Goal: Complete application form: Complete application form

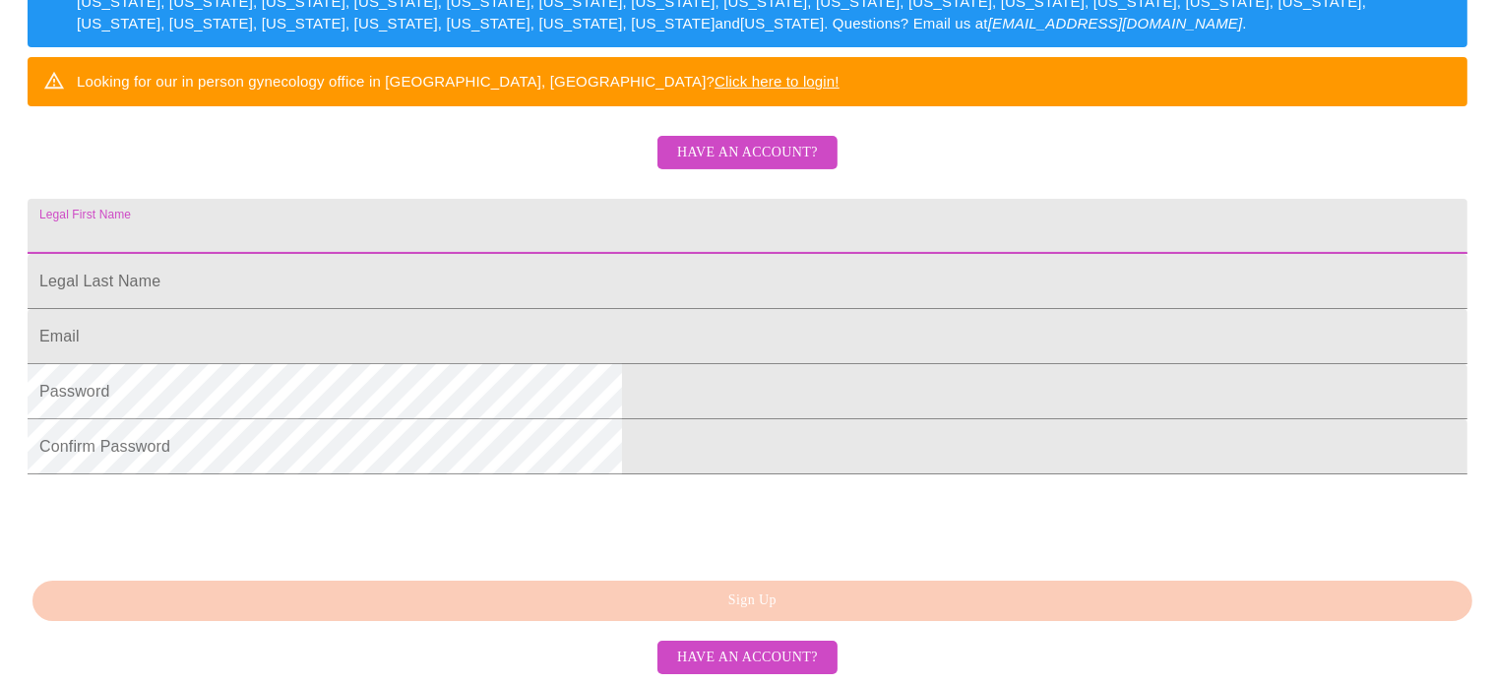
scroll to position [514, 0]
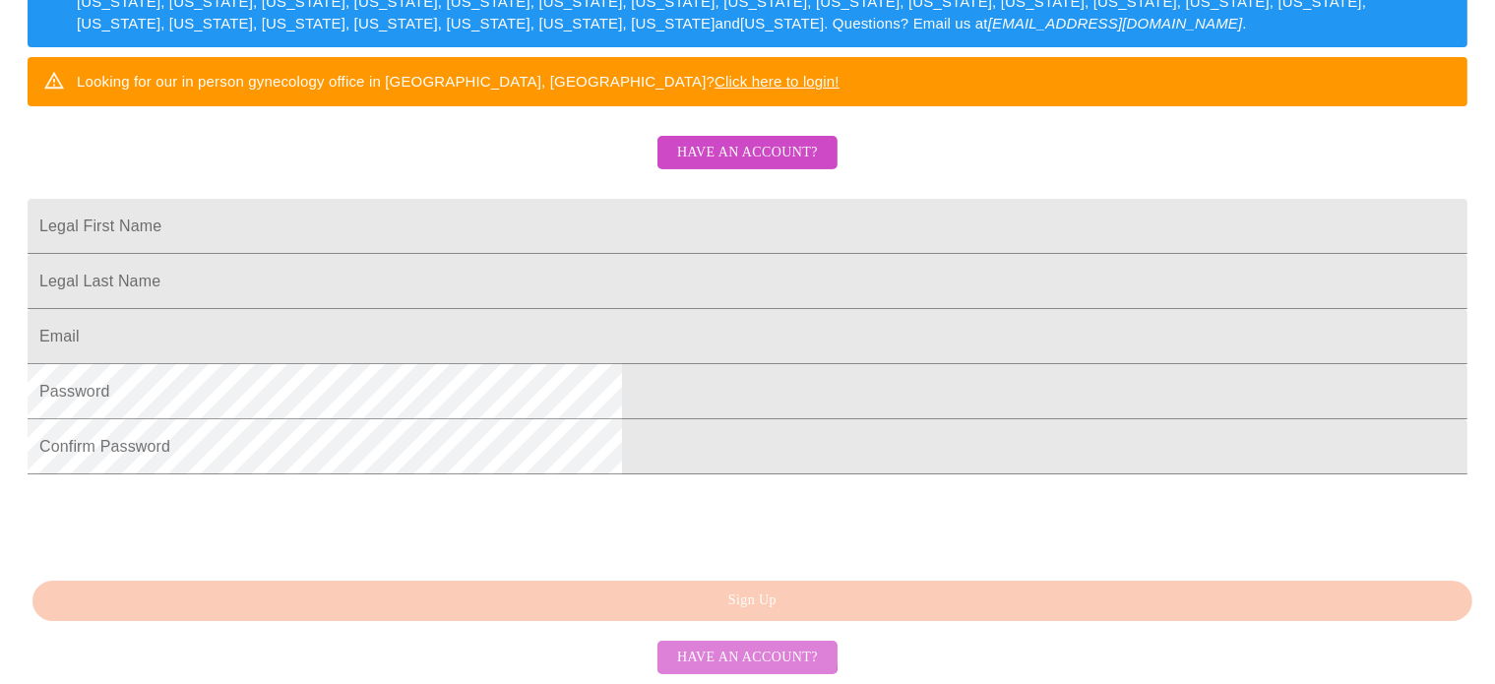
click at [715, 649] on span "Have an account?" at bounding box center [747, 658] width 141 height 25
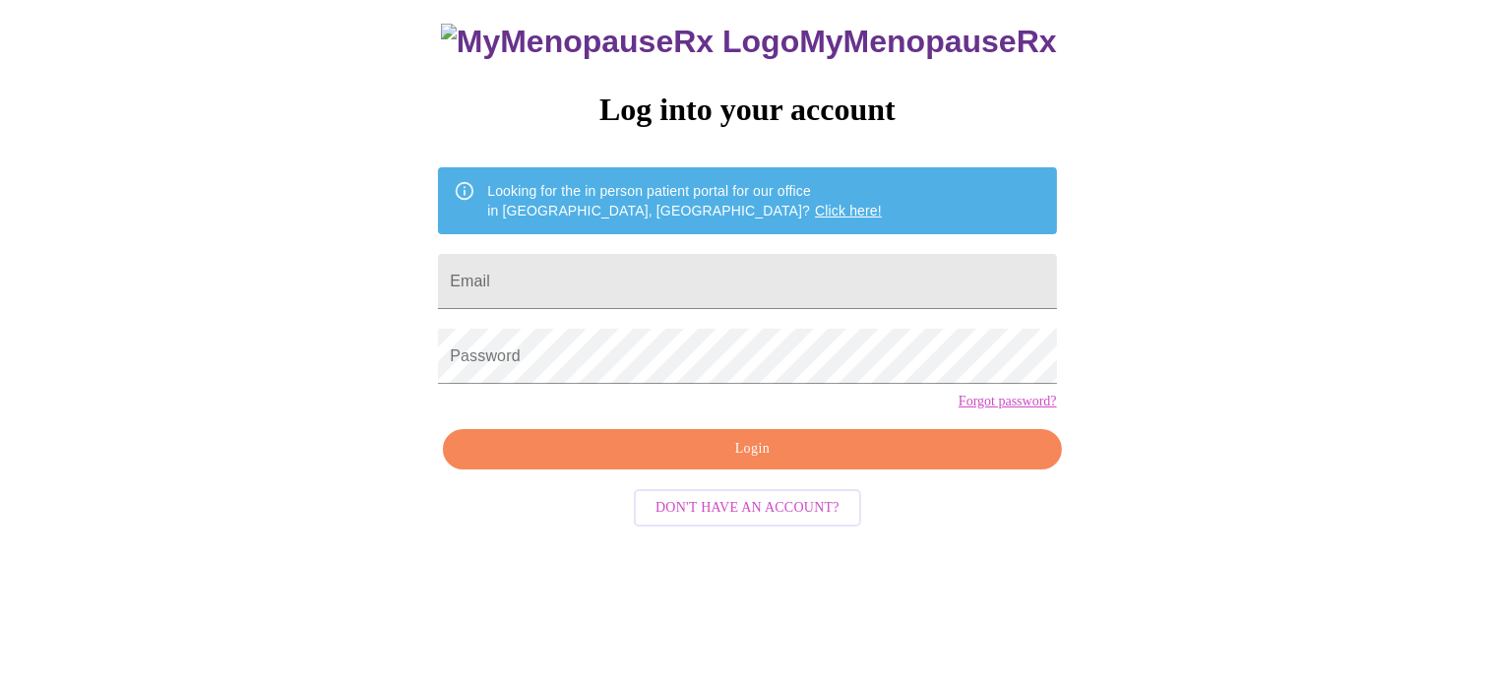
scroll to position [37, 0]
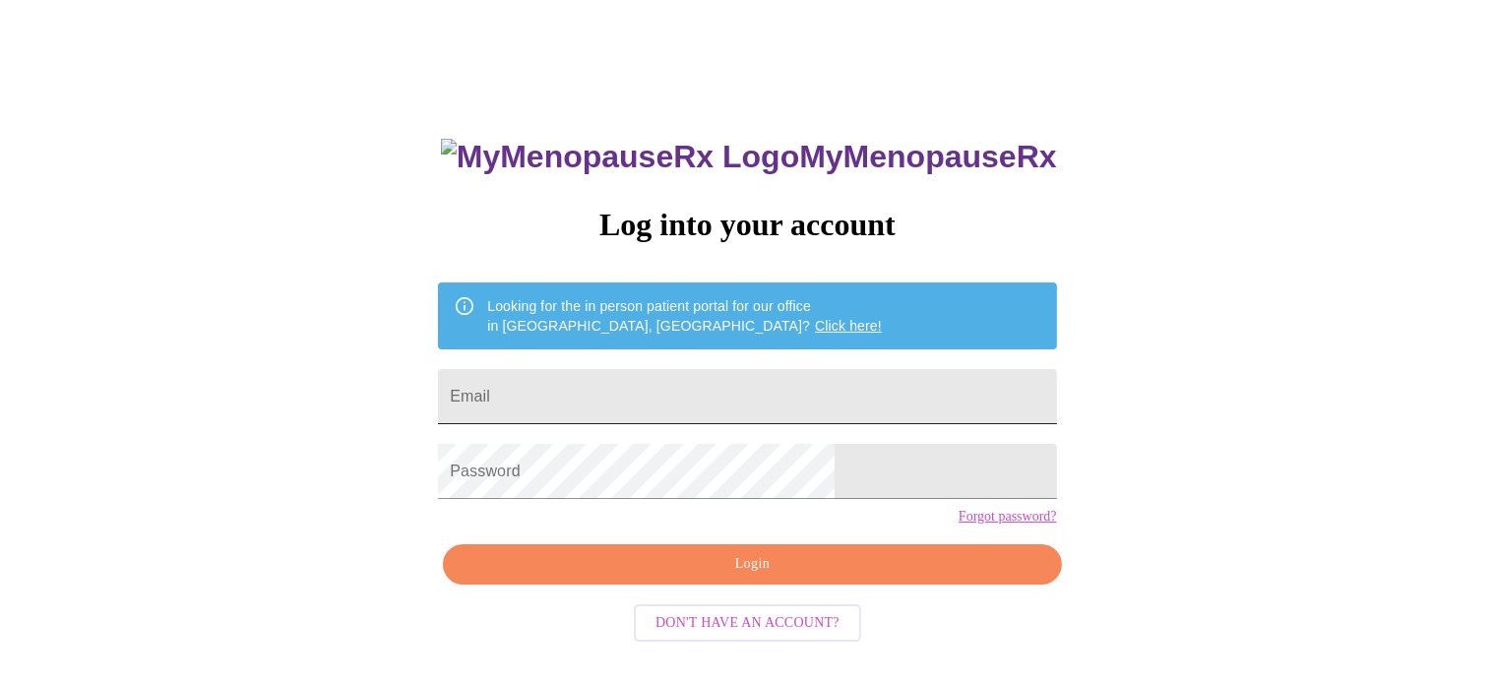
click at [713, 382] on input "Email" at bounding box center [747, 396] width 618 height 55
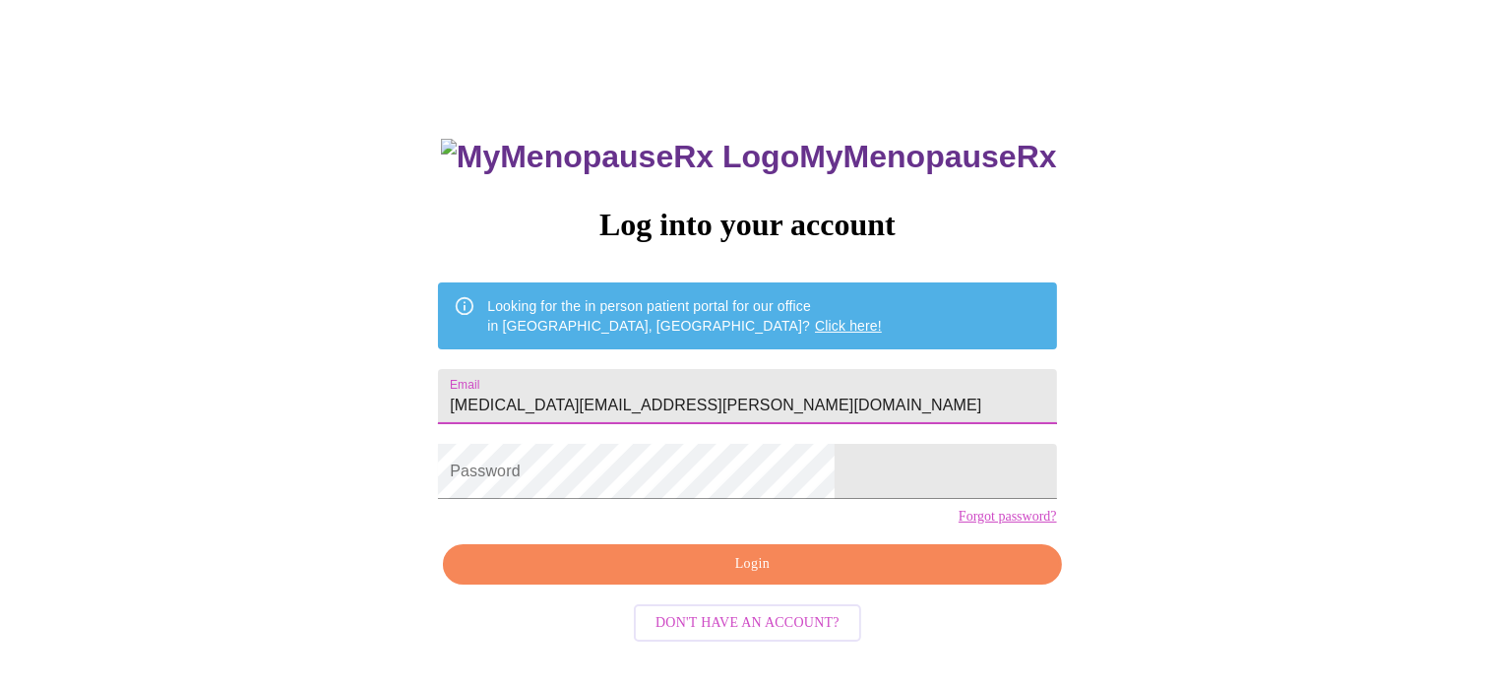
type input "[MEDICAL_DATA][EMAIL_ADDRESS][PERSON_NAME][DOMAIN_NAME]"
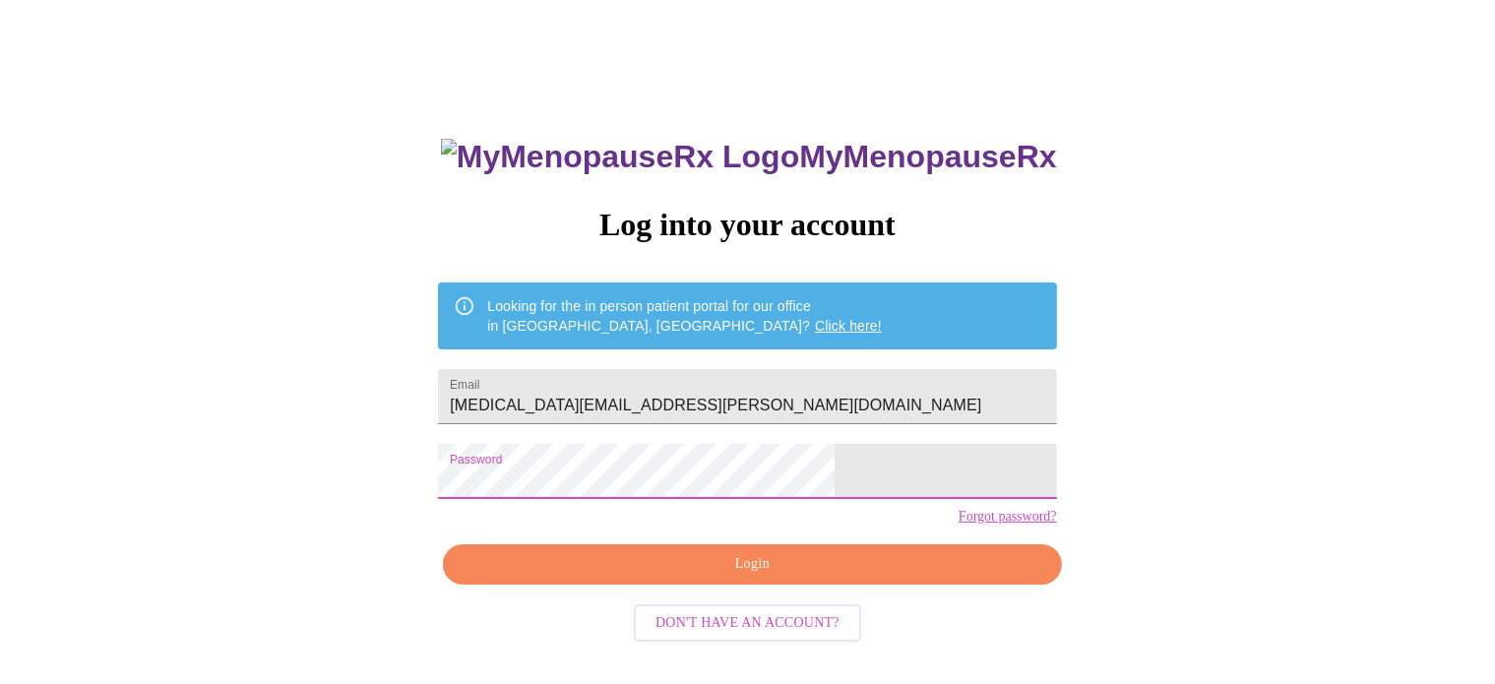
click at [729, 577] on span "Login" at bounding box center [752, 564] width 573 height 25
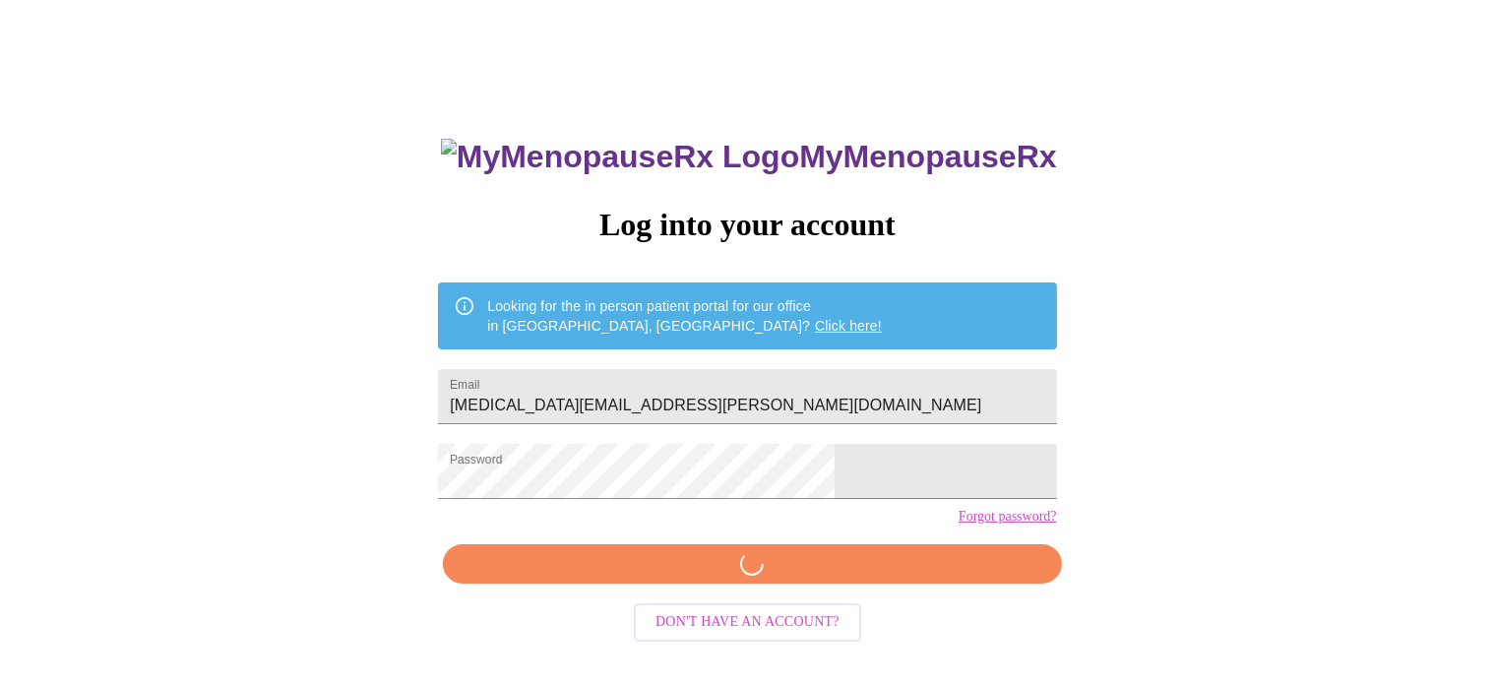
scroll to position [36, 0]
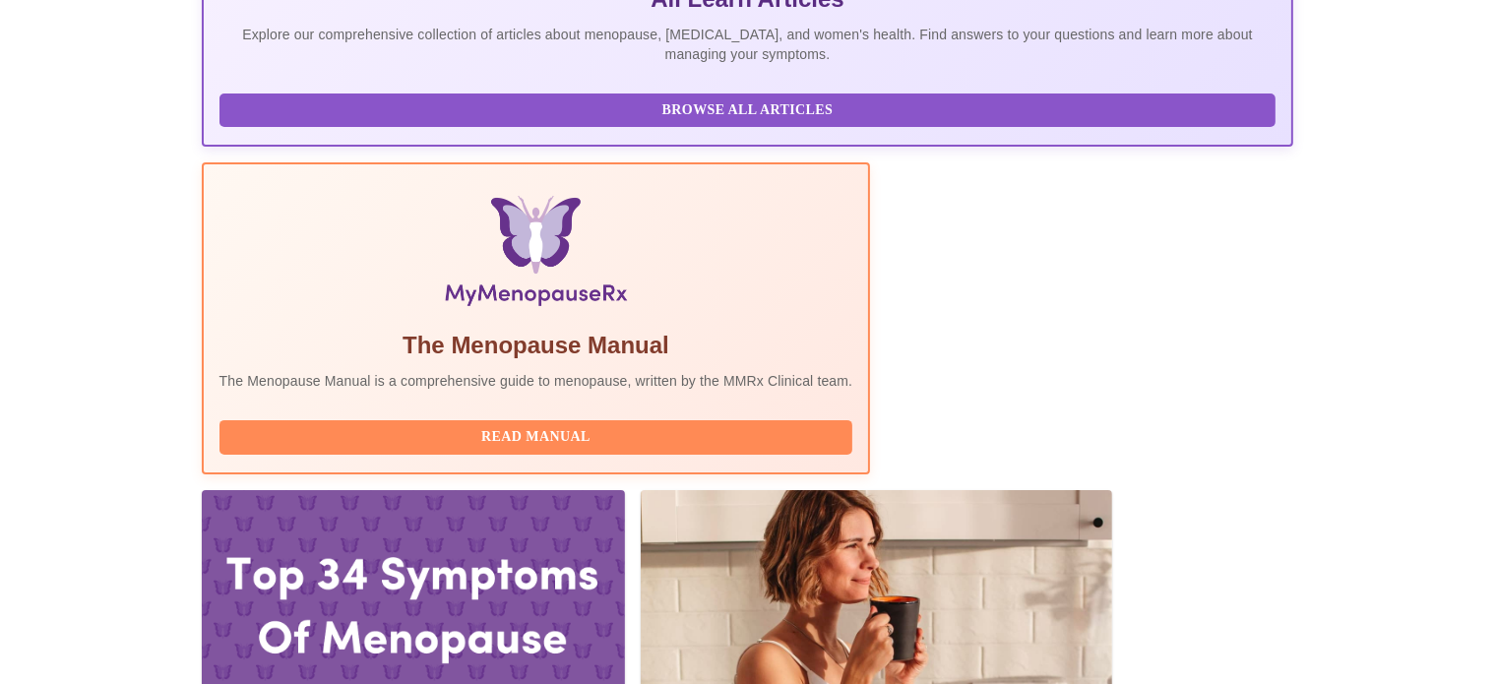
scroll to position [479, 0]
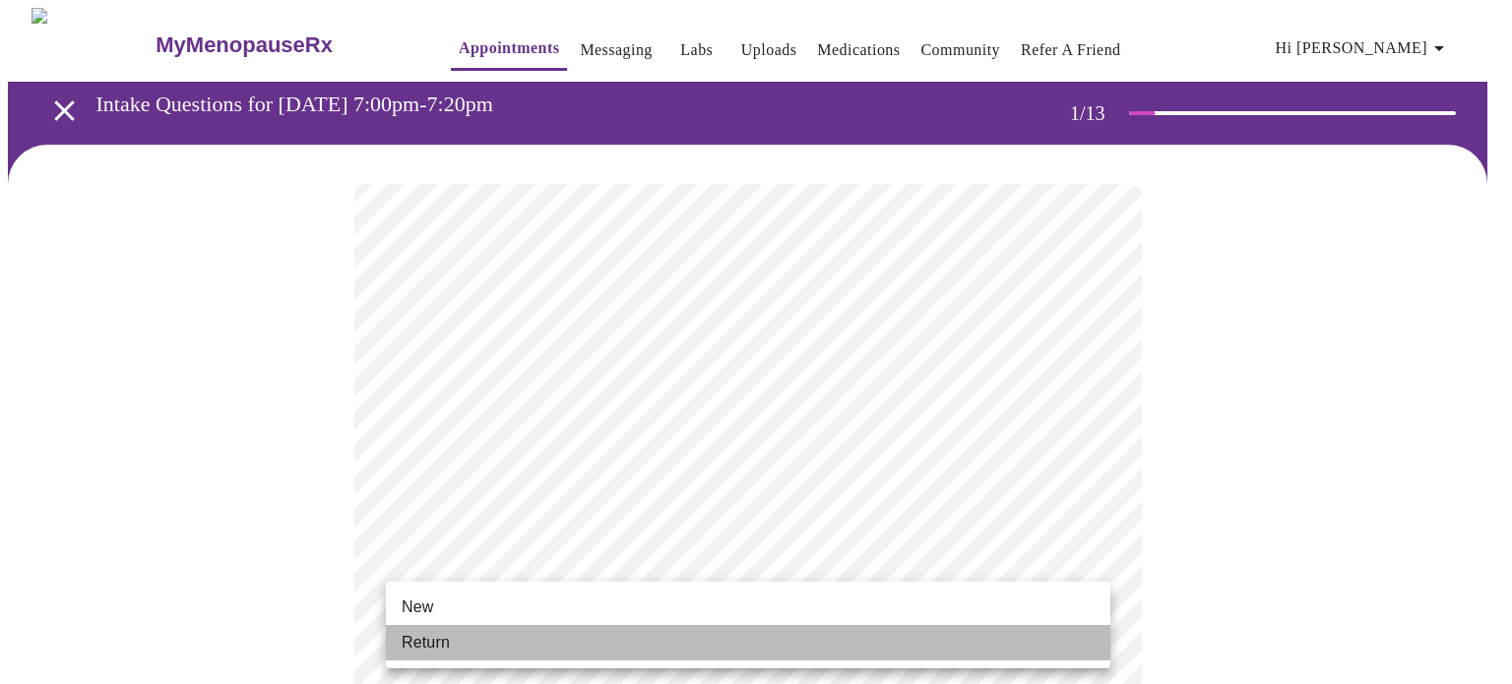
click at [776, 641] on li "Return" at bounding box center [748, 642] width 724 height 35
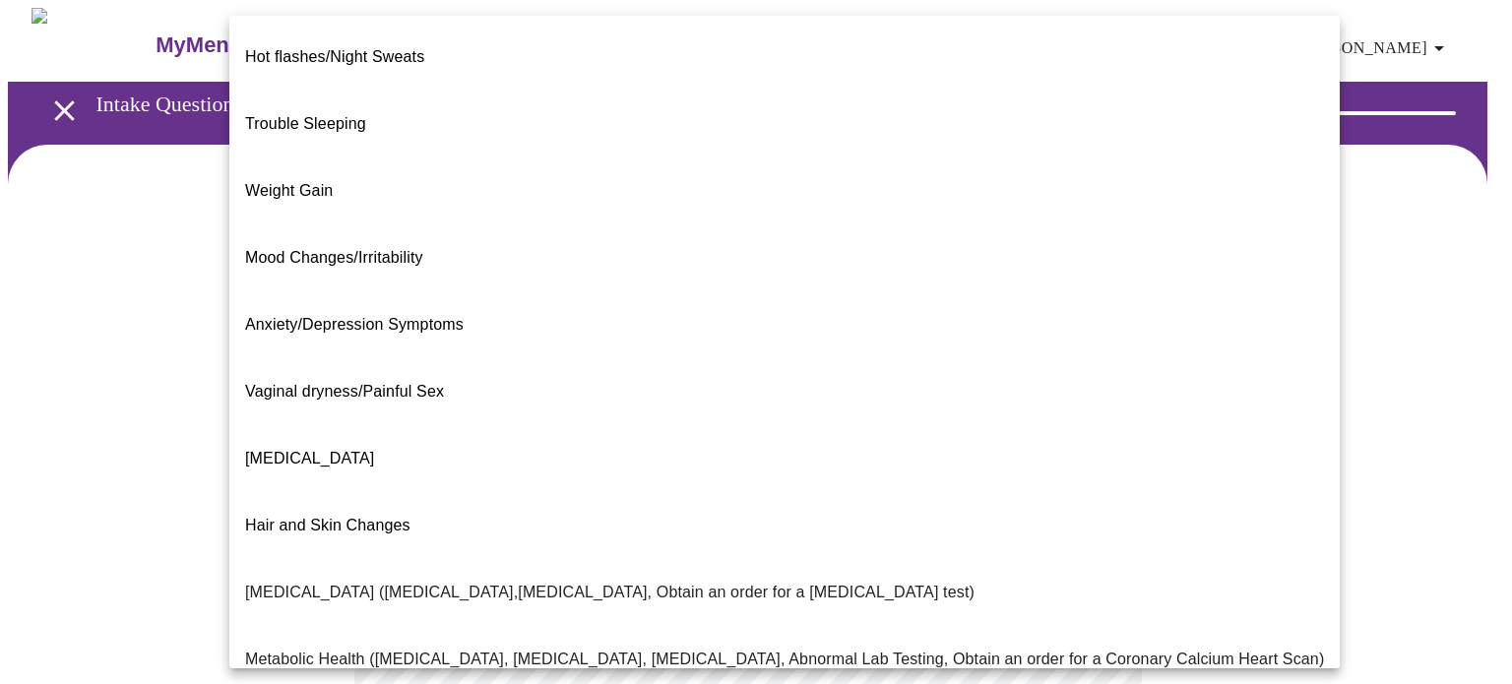
click at [973, 405] on body "MyMenopauseRx Appointments Messaging Labs Uploads Medications Community Refer a…" at bounding box center [756, 599] width 1496 height 1182
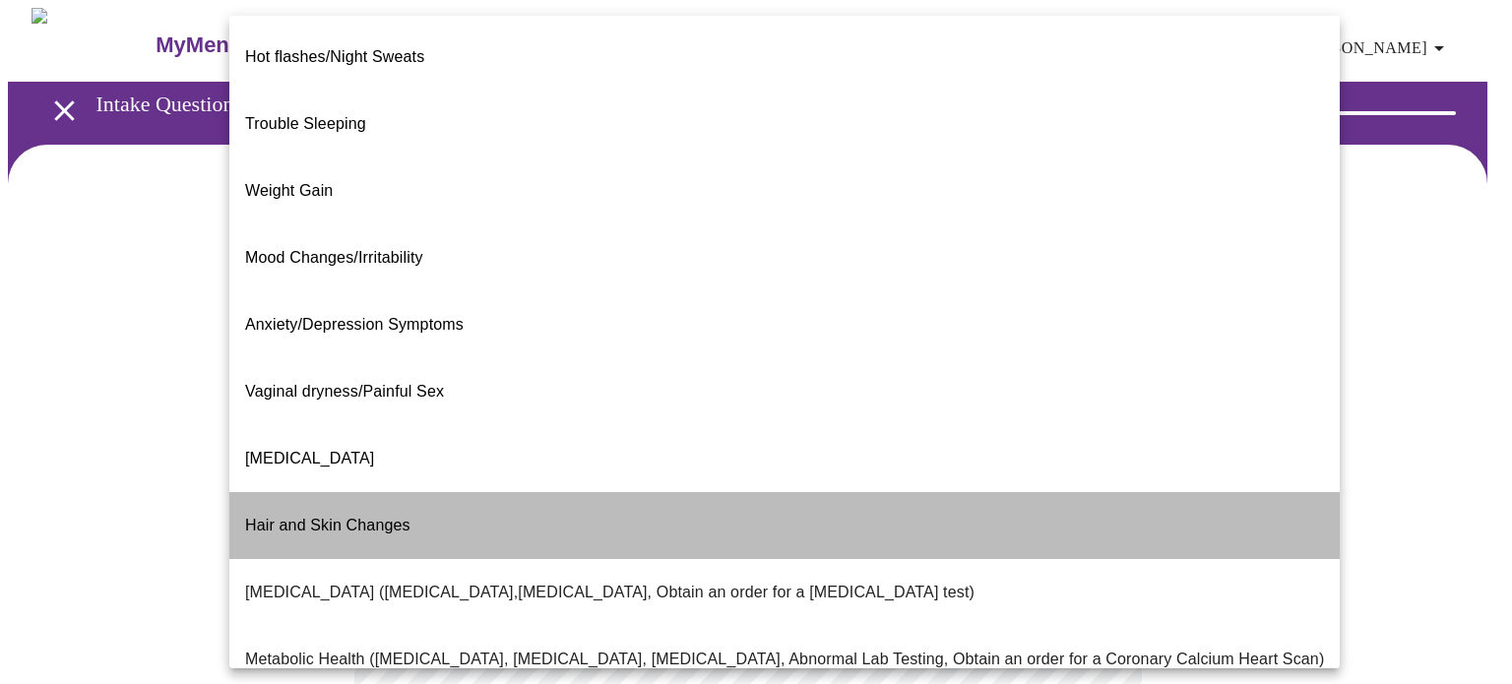
click at [973, 492] on li "Hair and Skin Changes" at bounding box center [784, 525] width 1110 height 67
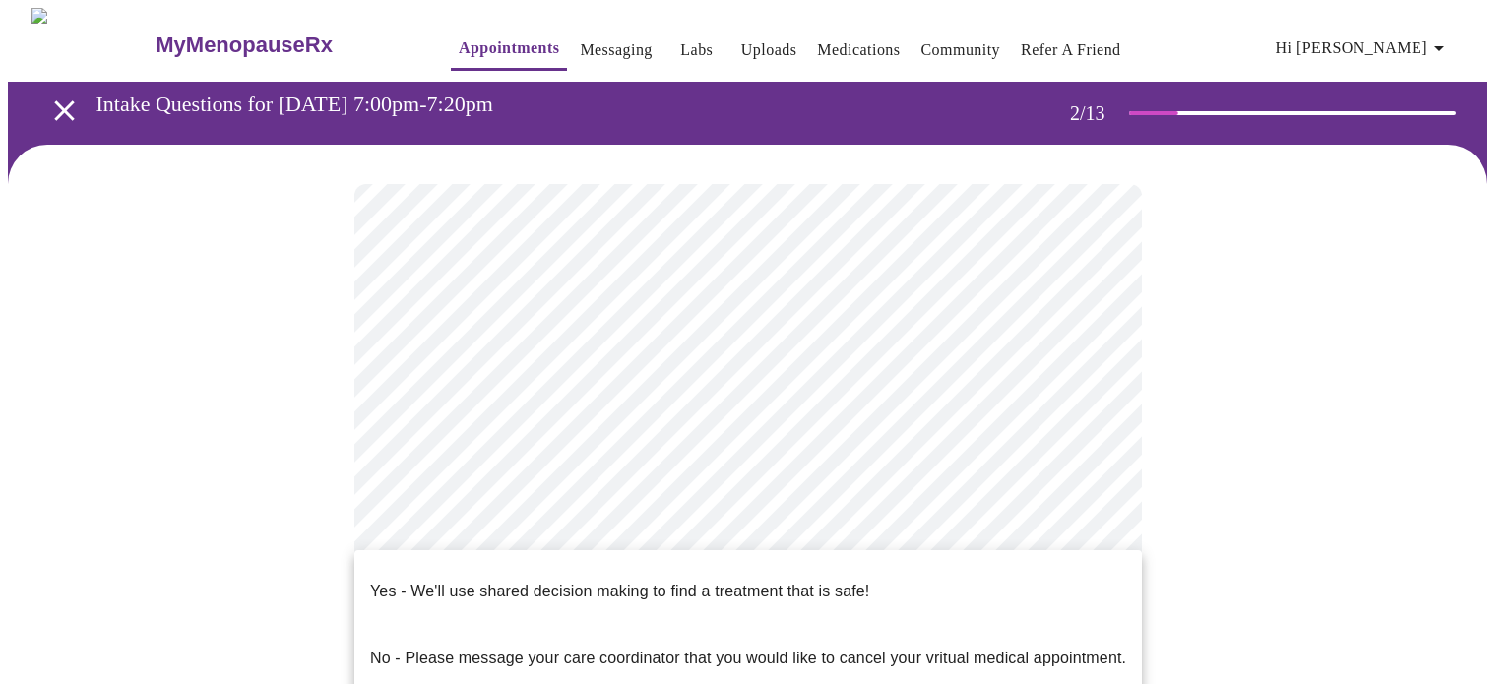
click at [905, 601] on body "MyMenopauseRx Appointments Messaging Labs Uploads Medications Community Refer a…" at bounding box center [756, 593] width 1496 height 1170
click at [894, 579] on li "Yes - We'll use shared decision making to find a treatment that is safe!" at bounding box center [747, 591] width 787 height 67
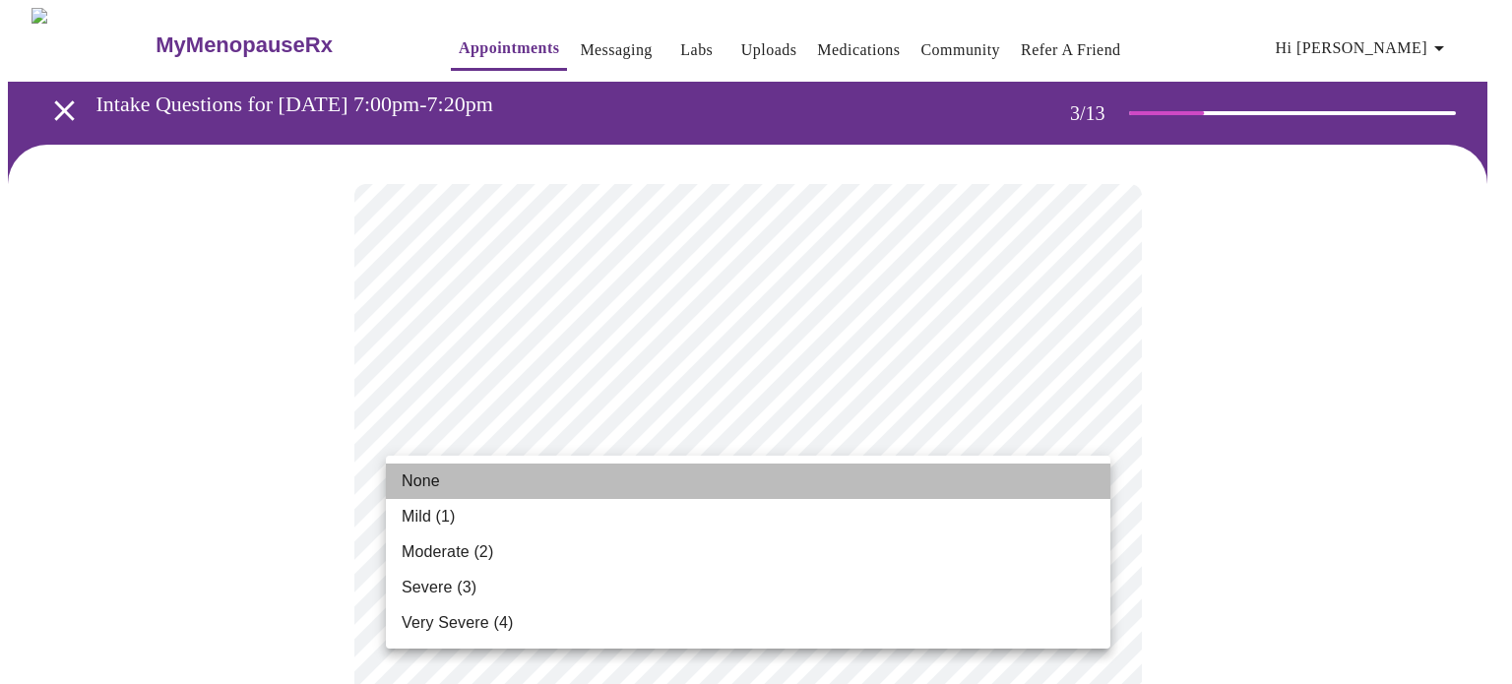
click at [776, 497] on li "None" at bounding box center [748, 481] width 724 height 35
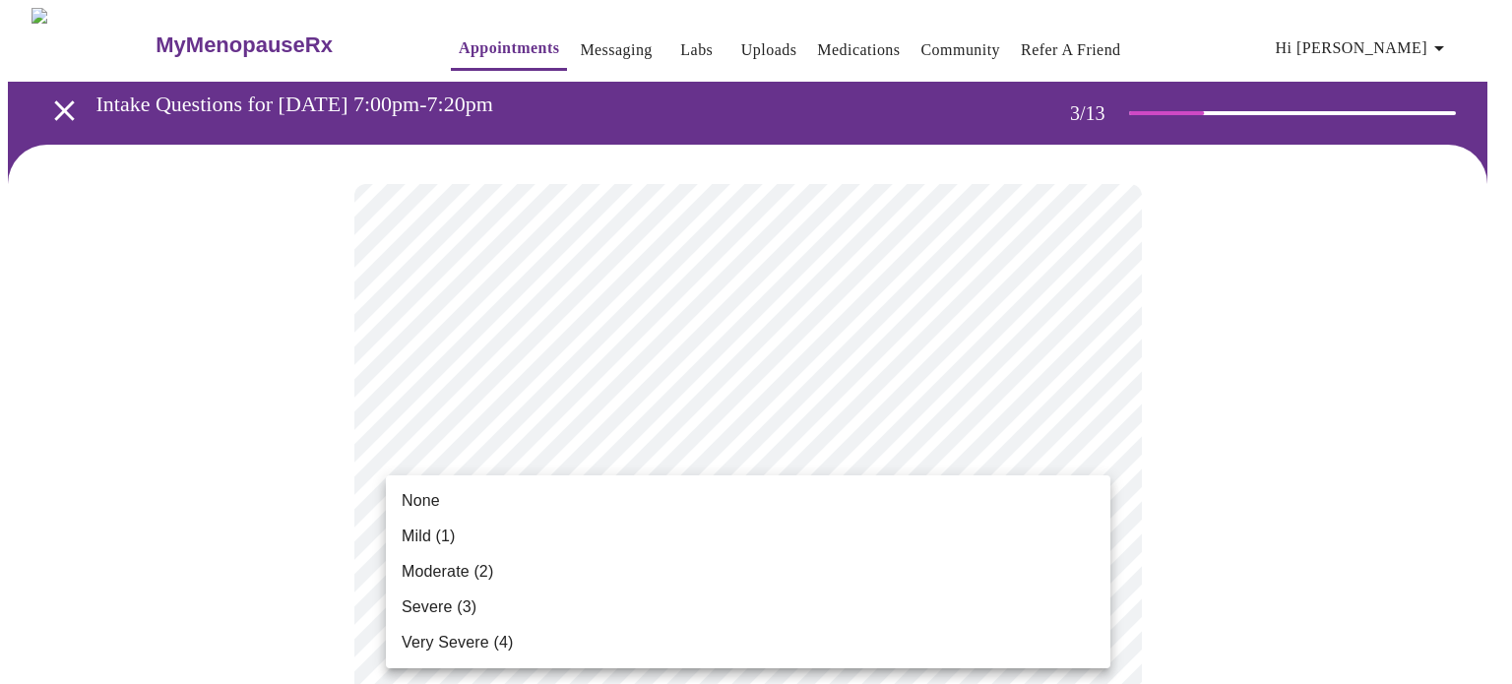
click at [694, 523] on li "Mild (1)" at bounding box center [748, 536] width 724 height 35
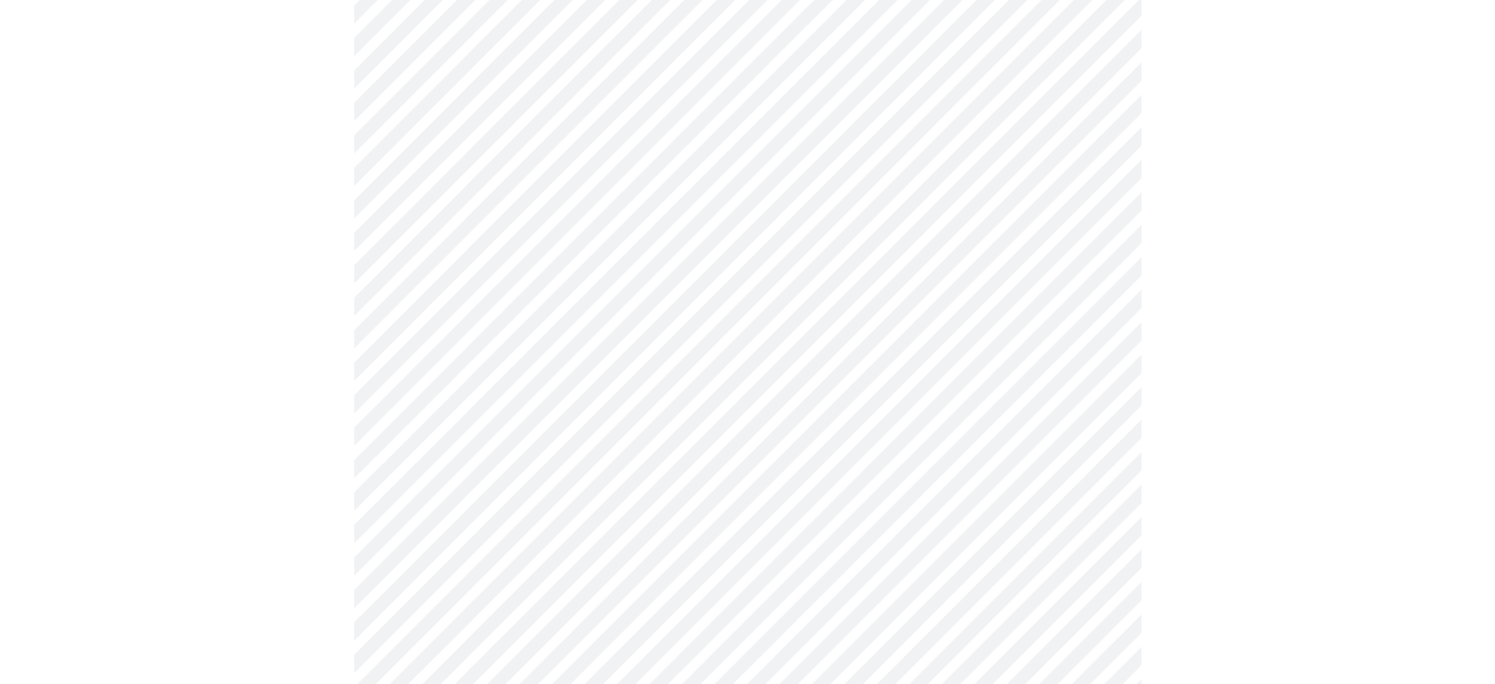
scroll to position [389, 0]
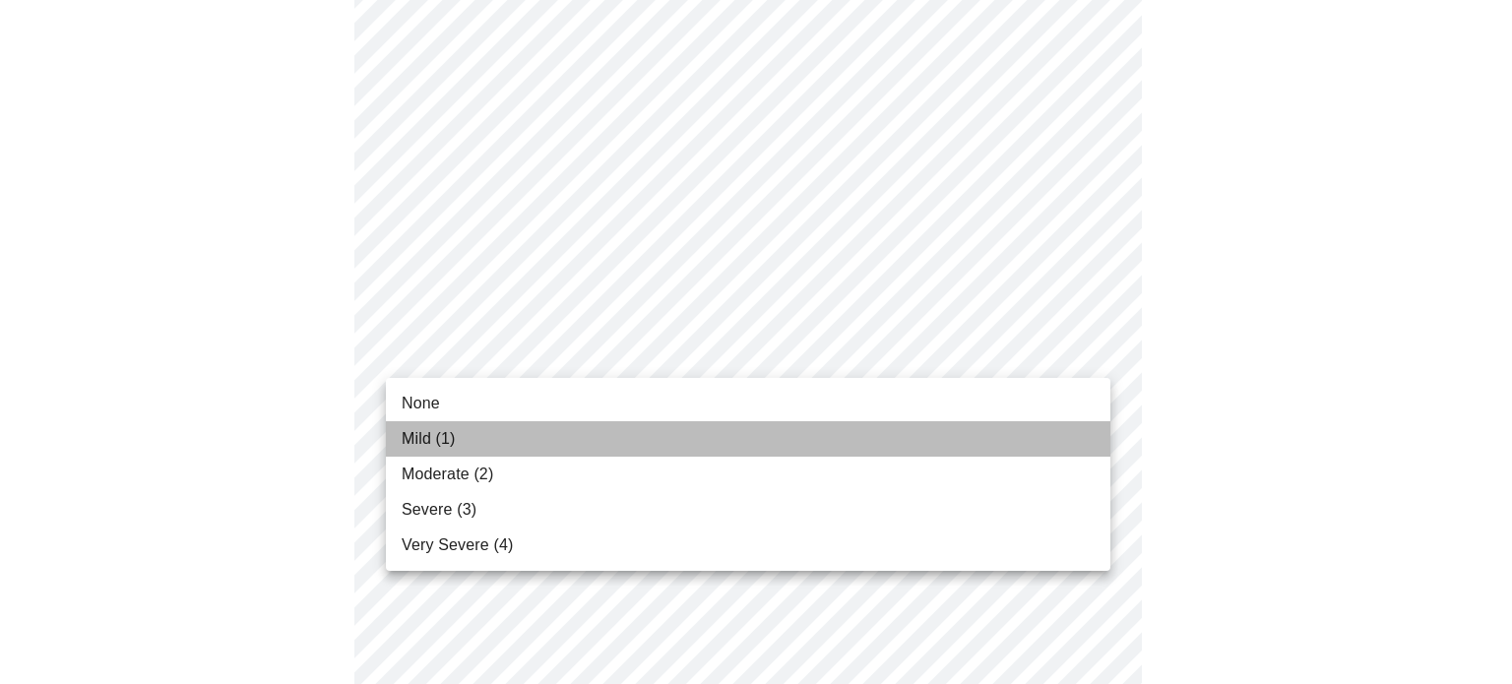
click at [627, 429] on li "Mild (1)" at bounding box center [748, 438] width 724 height 35
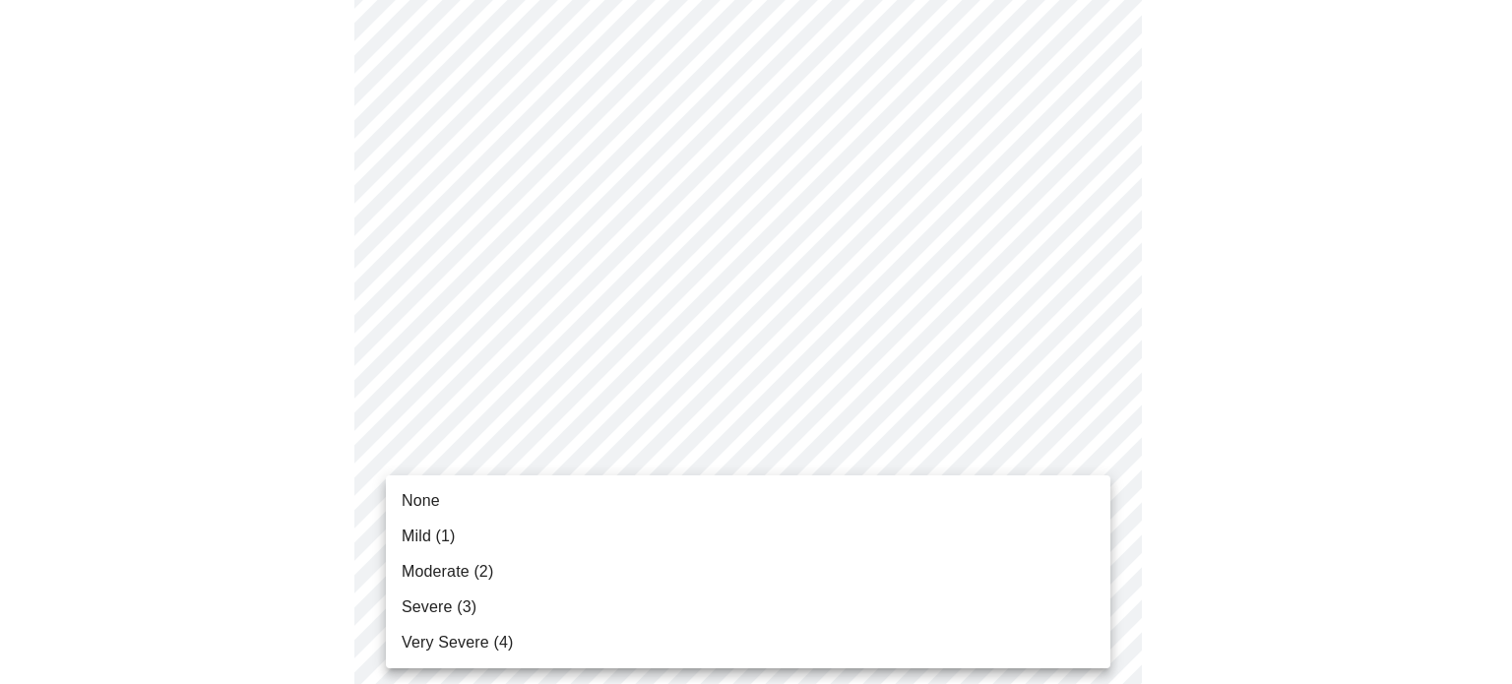
click at [594, 546] on li "Mild (1)" at bounding box center [748, 536] width 724 height 35
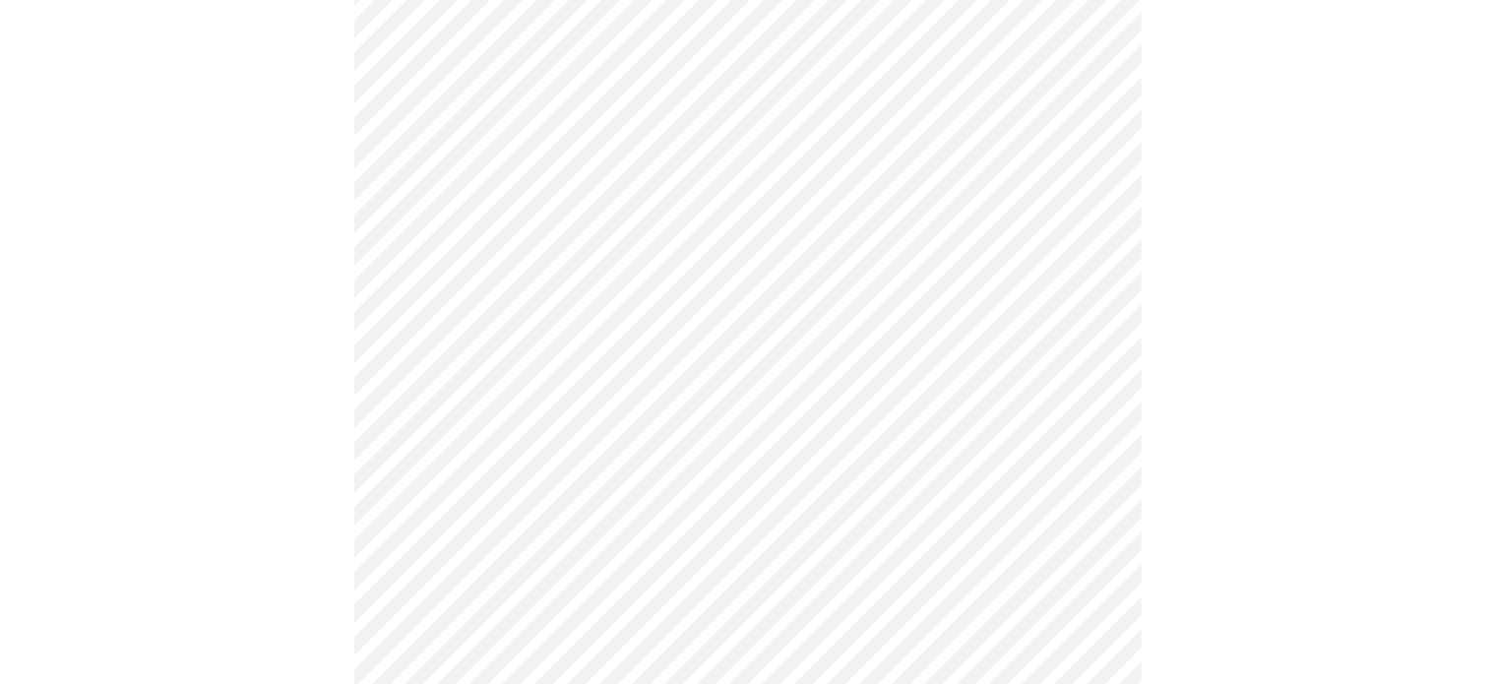
scroll to position [689, 0]
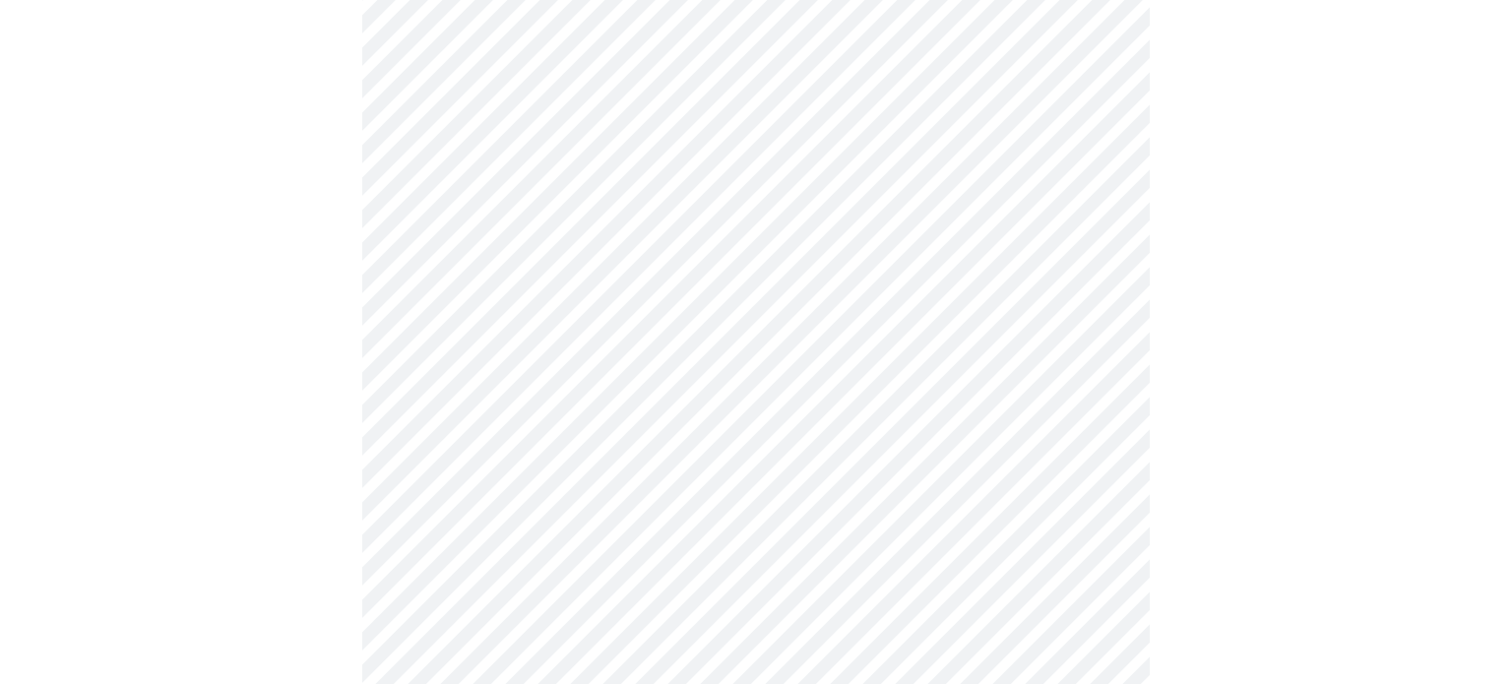
click at [621, 328] on body "MyMenopauseRx Appointments Messaging Labs Uploads Medications Community Refer a…" at bounding box center [756, 572] width 1496 height 2507
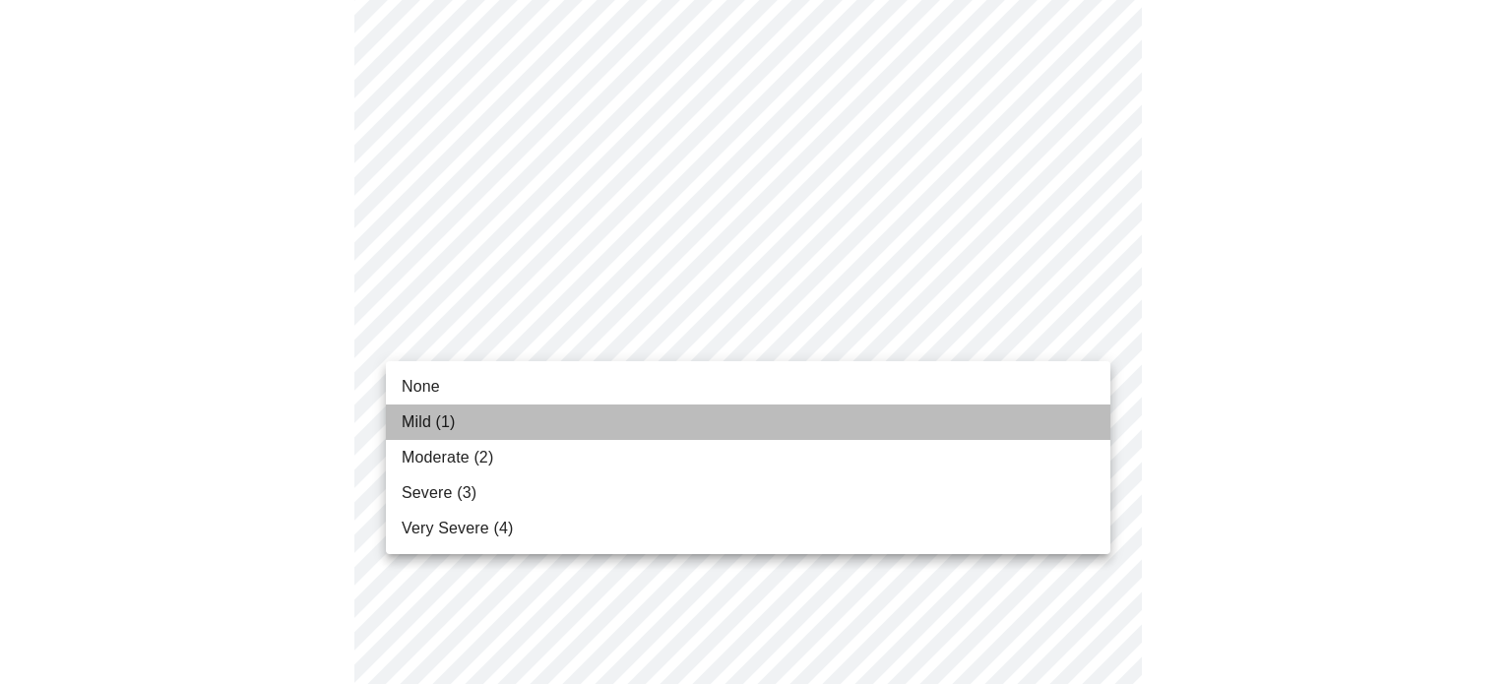
click at [576, 422] on li "Mild (1)" at bounding box center [748, 421] width 724 height 35
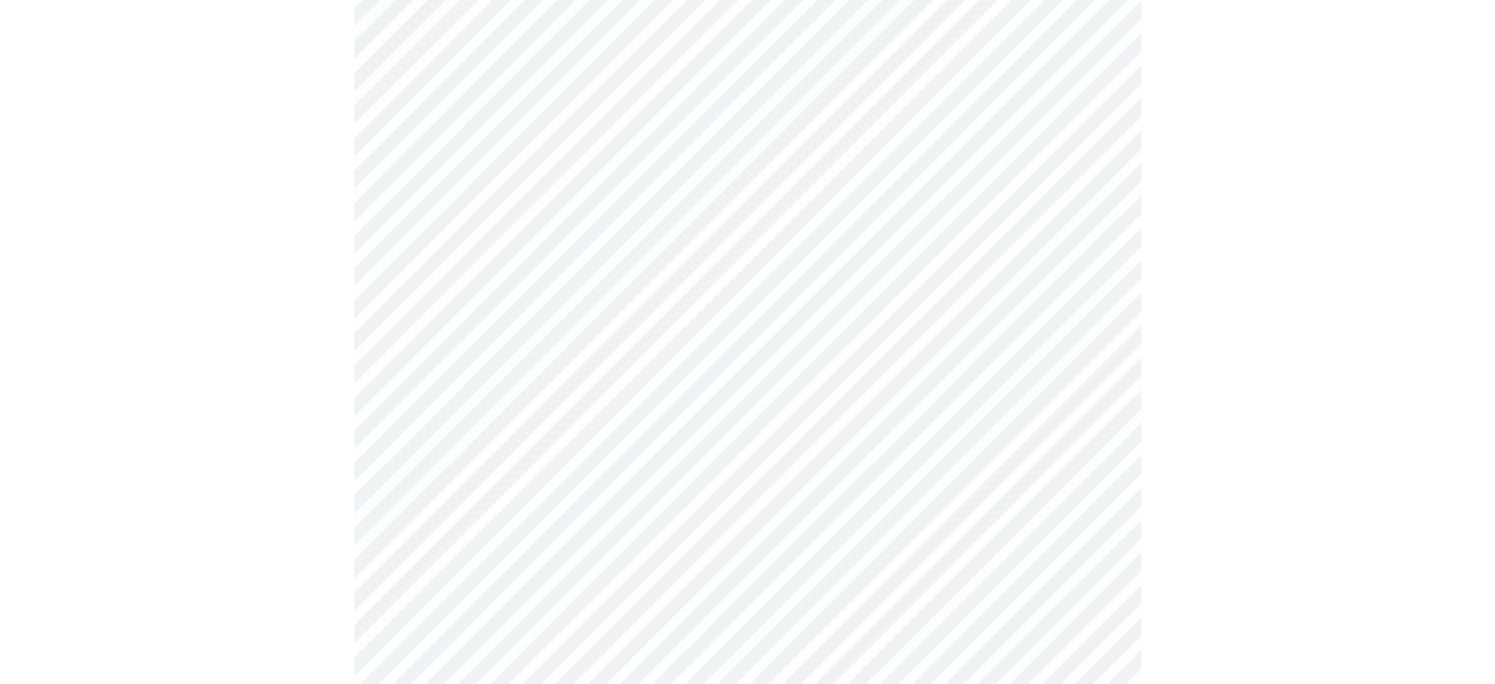
scroll to position [831, 0]
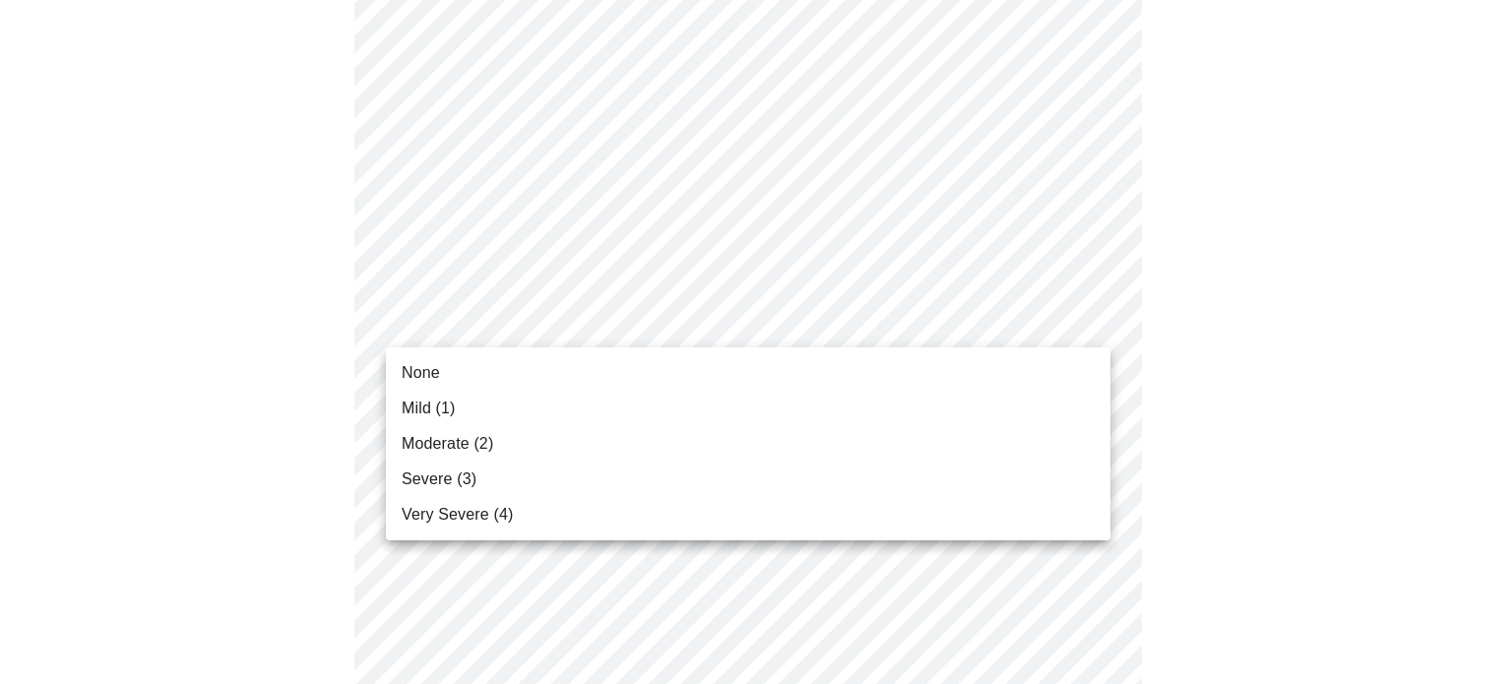
click at [595, 318] on body "MyMenopauseRx Appointments Messaging Labs Uploads Medications Community Refer a…" at bounding box center [756, 416] width 1496 height 2479
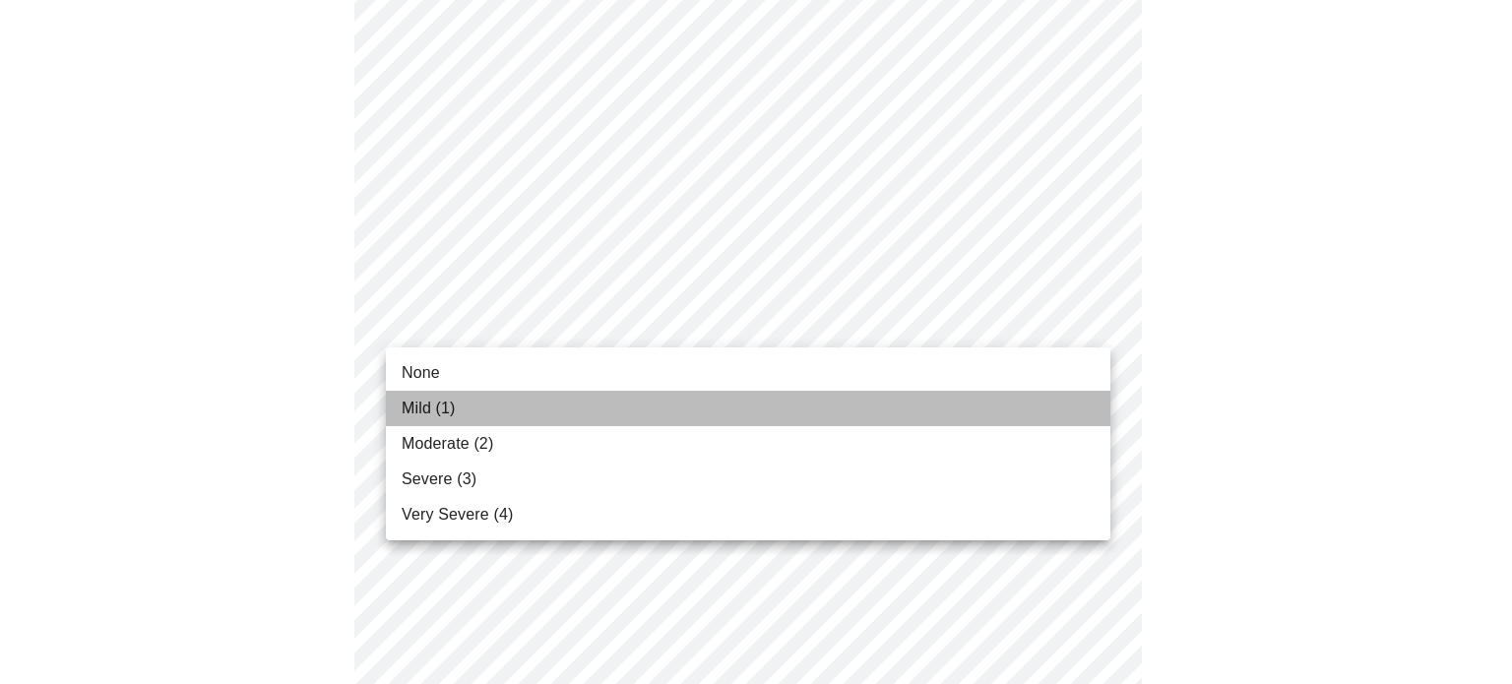
click at [563, 403] on li "Mild (1)" at bounding box center [748, 408] width 724 height 35
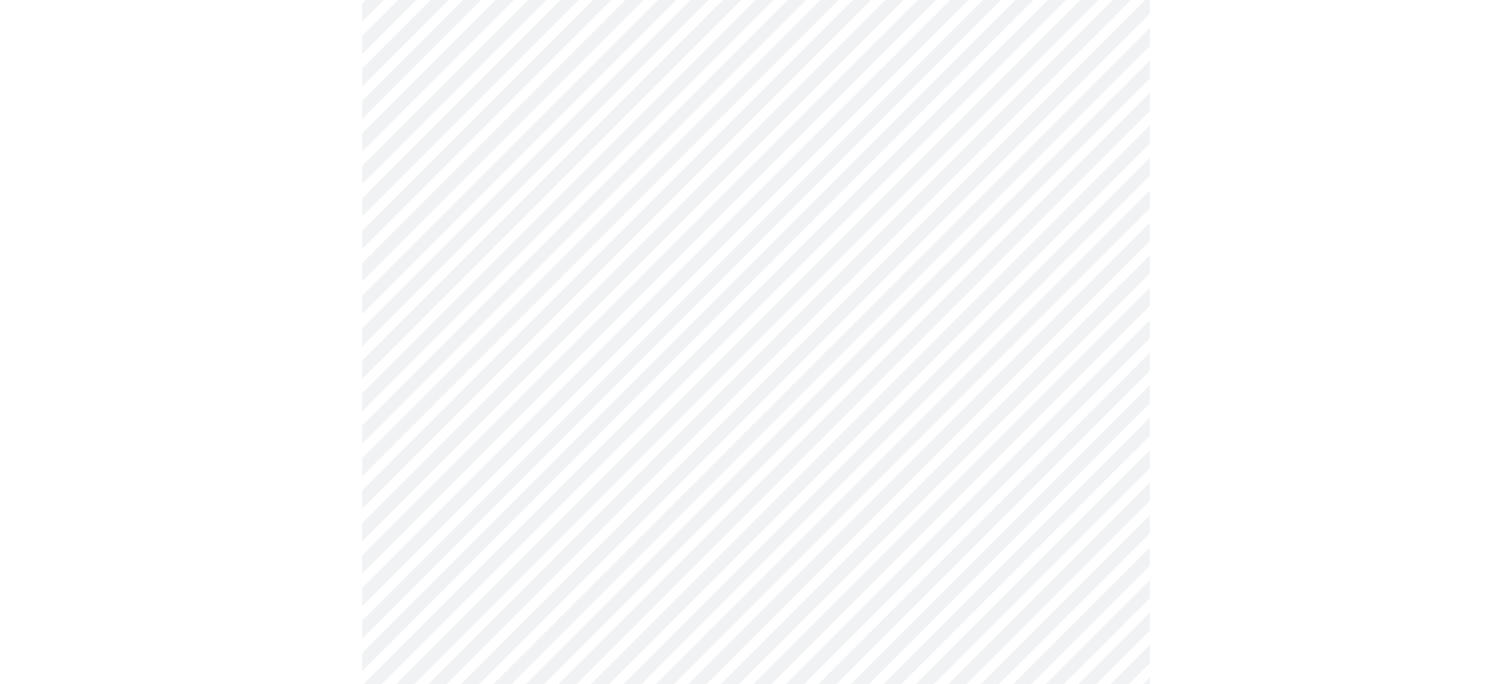
click at [534, 495] on body "MyMenopauseRx Appointments Messaging Labs Uploads Medications Community Refer a…" at bounding box center [756, 403] width 1496 height 2452
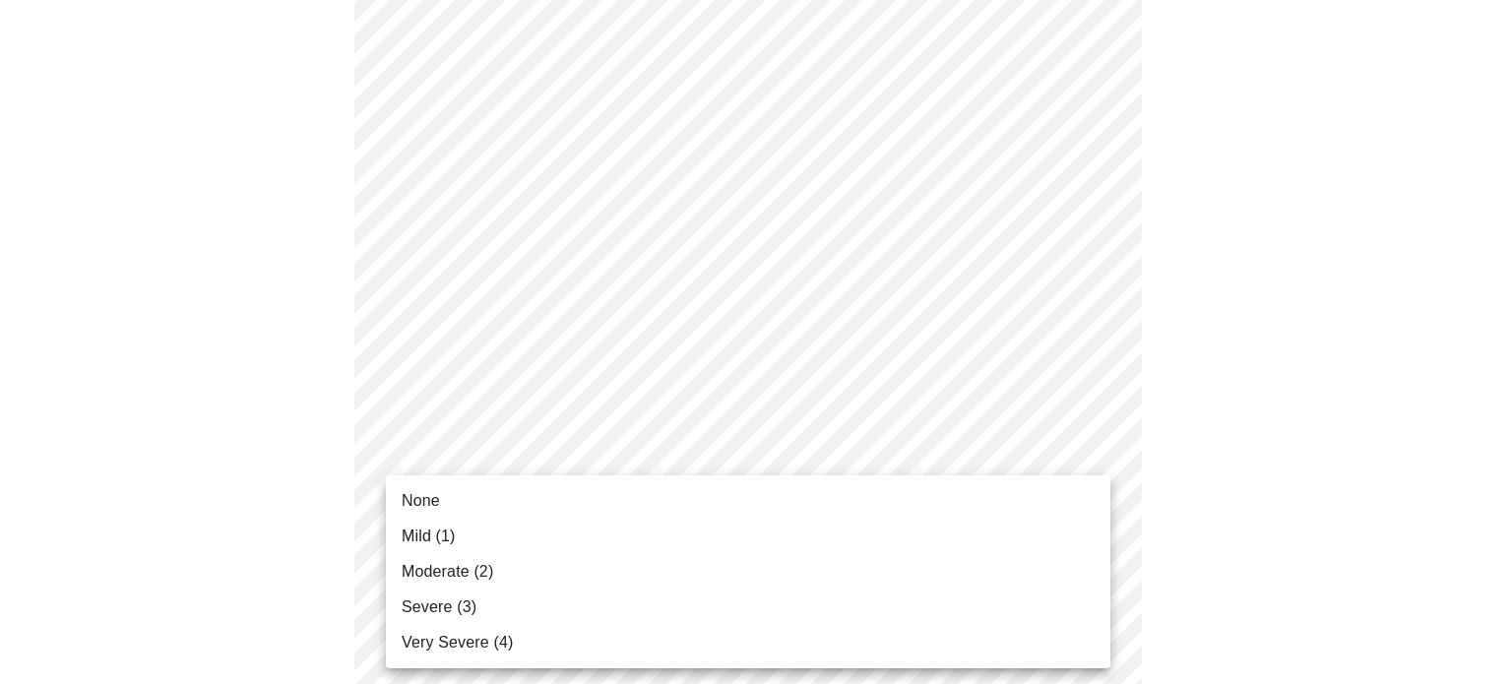
drag, startPoint x: 520, startPoint y: 541, endPoint x: 510, endPoint y: 570, distance: 30.2
click at [510, 570] on ul "None Mild (1) Moderate (2) Severe (3) Very Severe (4)" at bounding box center [748, 571] width 724 height 193
click at [510, 570] on li "Moderate (2)" at bounding box center [748, 571] width 724 height 35
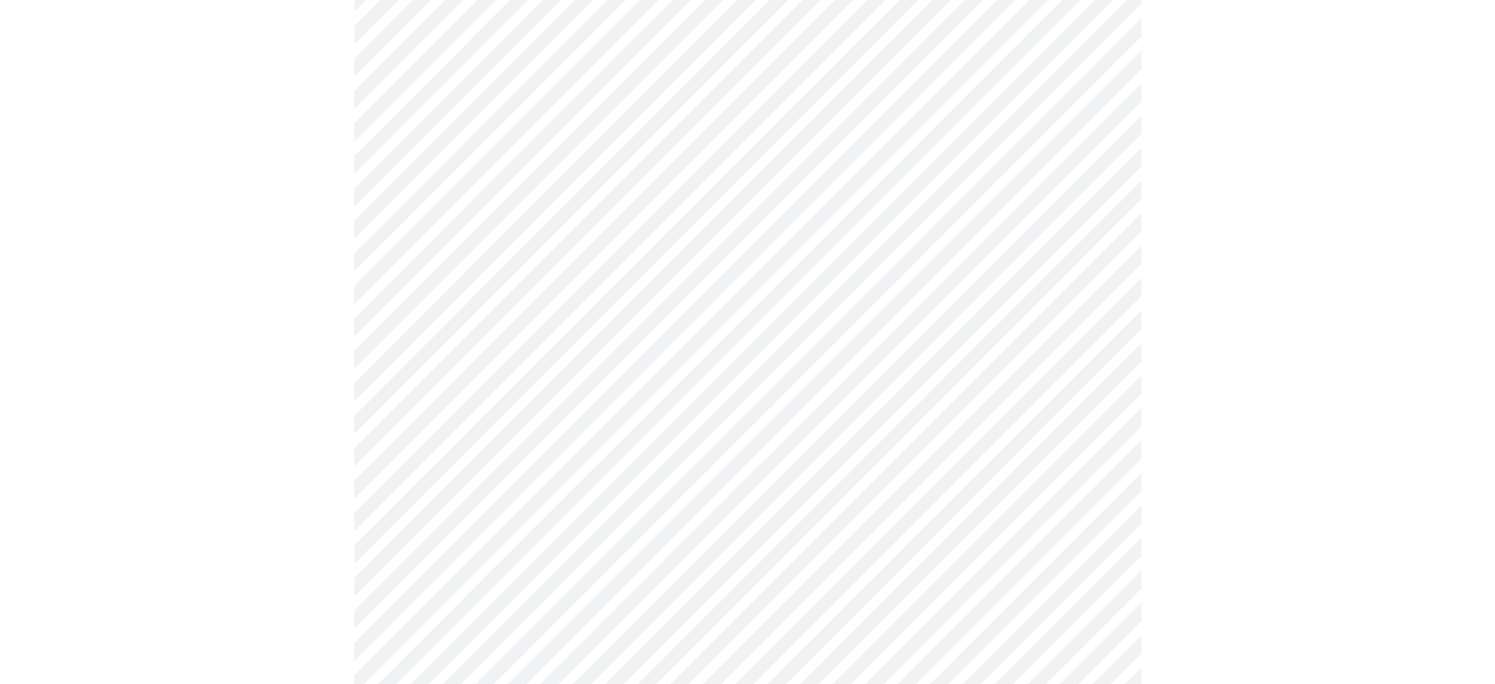
scroll to position [1166, 0]
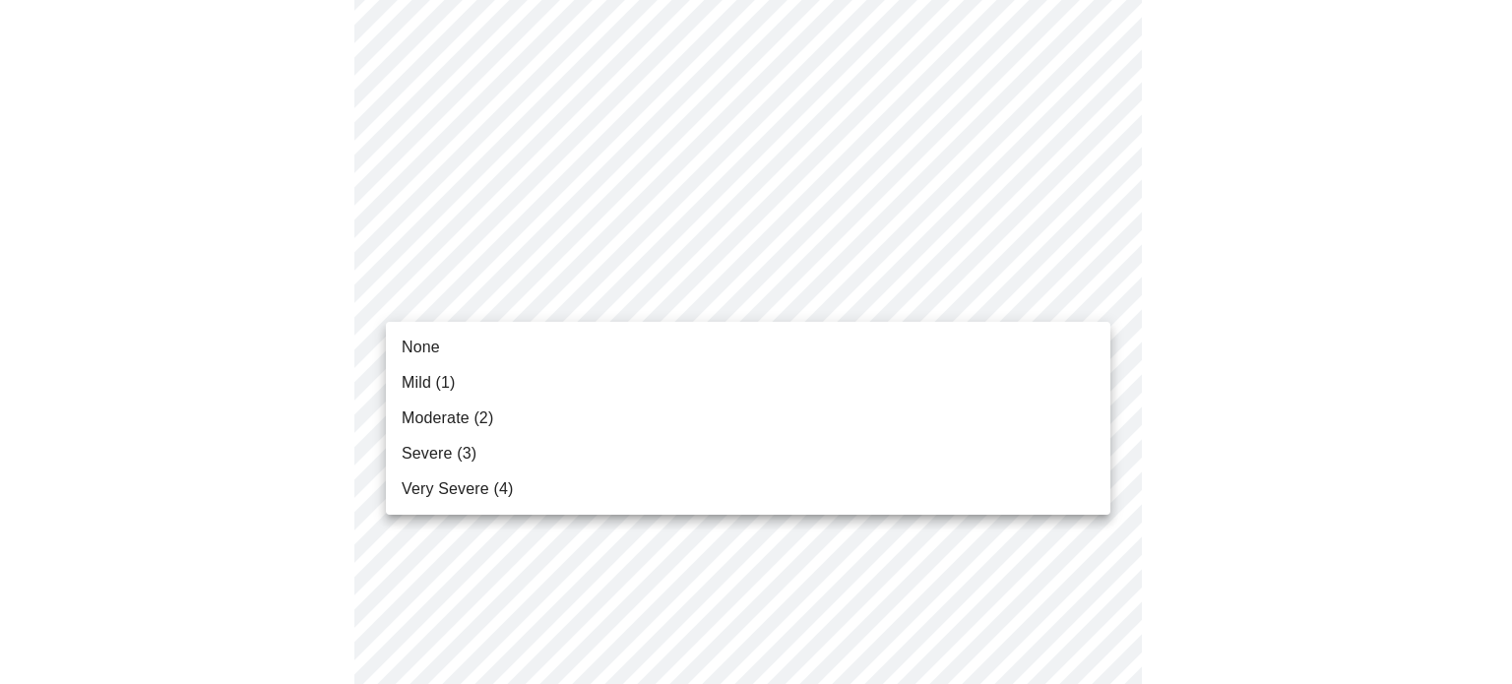
click at [591, 310] on body "MyMenopauseRx Appointments Messaging Labs Uploads Medications Community Refer a…" at bounding box center [756, 54] width 1496 height 2424
drag, startPoint x: 559, startPoint y: 378, endPoint x: 543, endPoint y: 417, distance: 42.4
click at [543, 417] on ul "None Mild (1) Moderate (2) Severe (3) Very Severe (4)" at bounding box center [748, 418] width 724 height 193
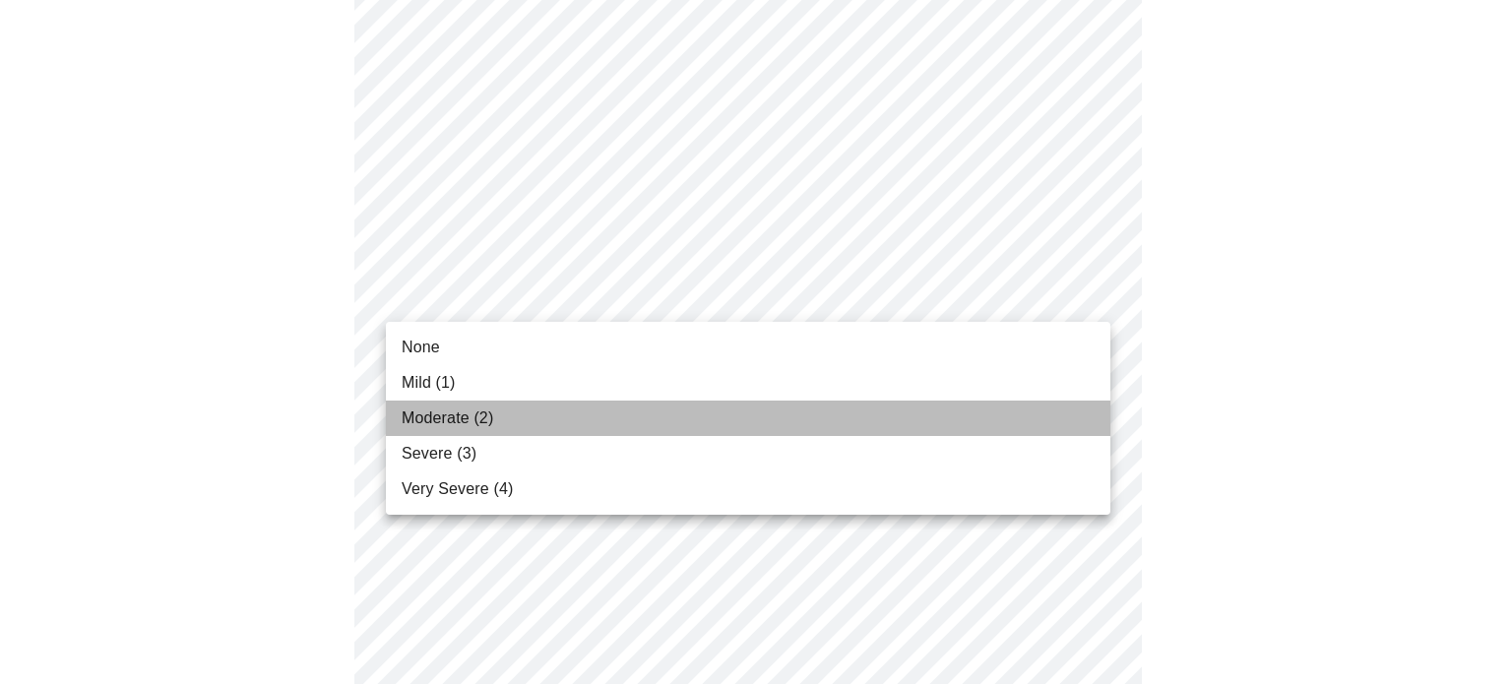
click at [543, 417] on li "Moderate (2)" at bounding box center [748, 418] width 724 height 35
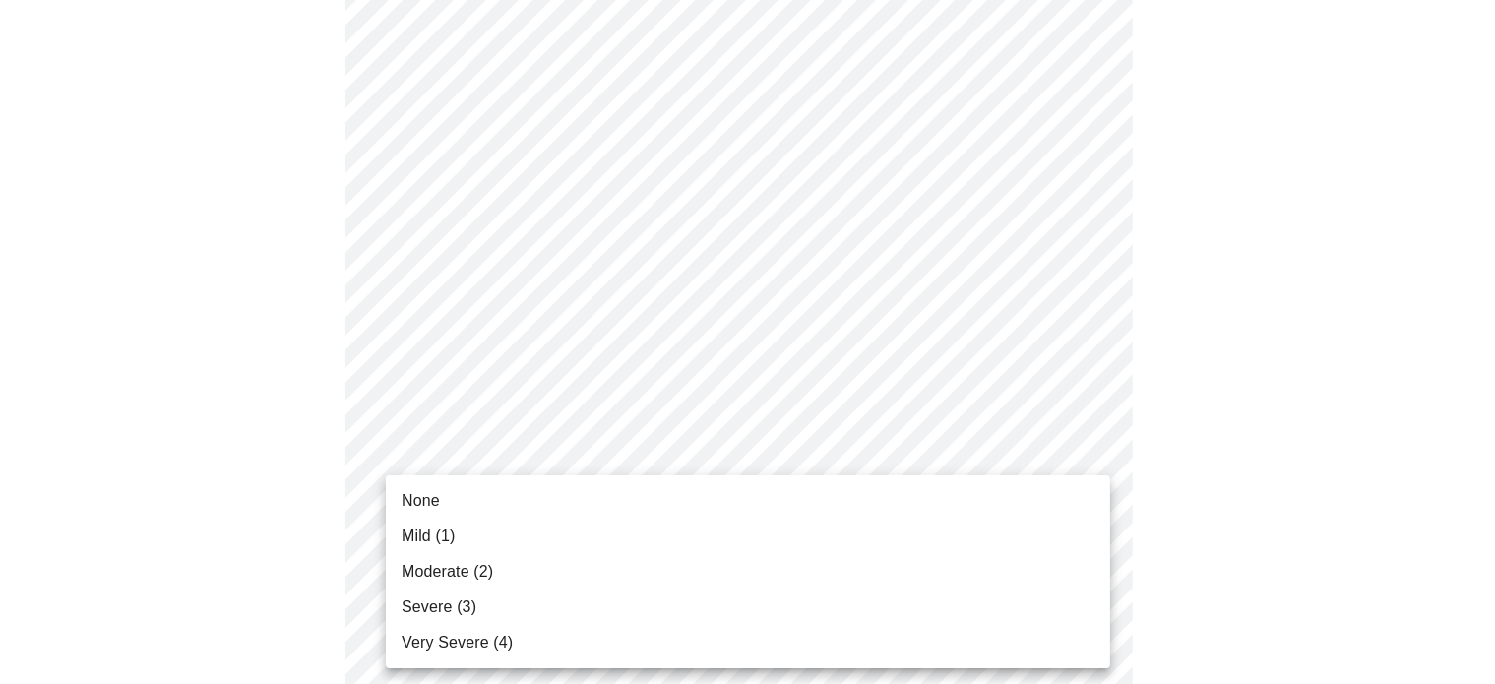
click at [531, 446] on body "MyMenopauseRx Appointments Messaging Labs Uploads Medications Community Refer a…" at bounding box center [747, 40] width 1479 height 2396
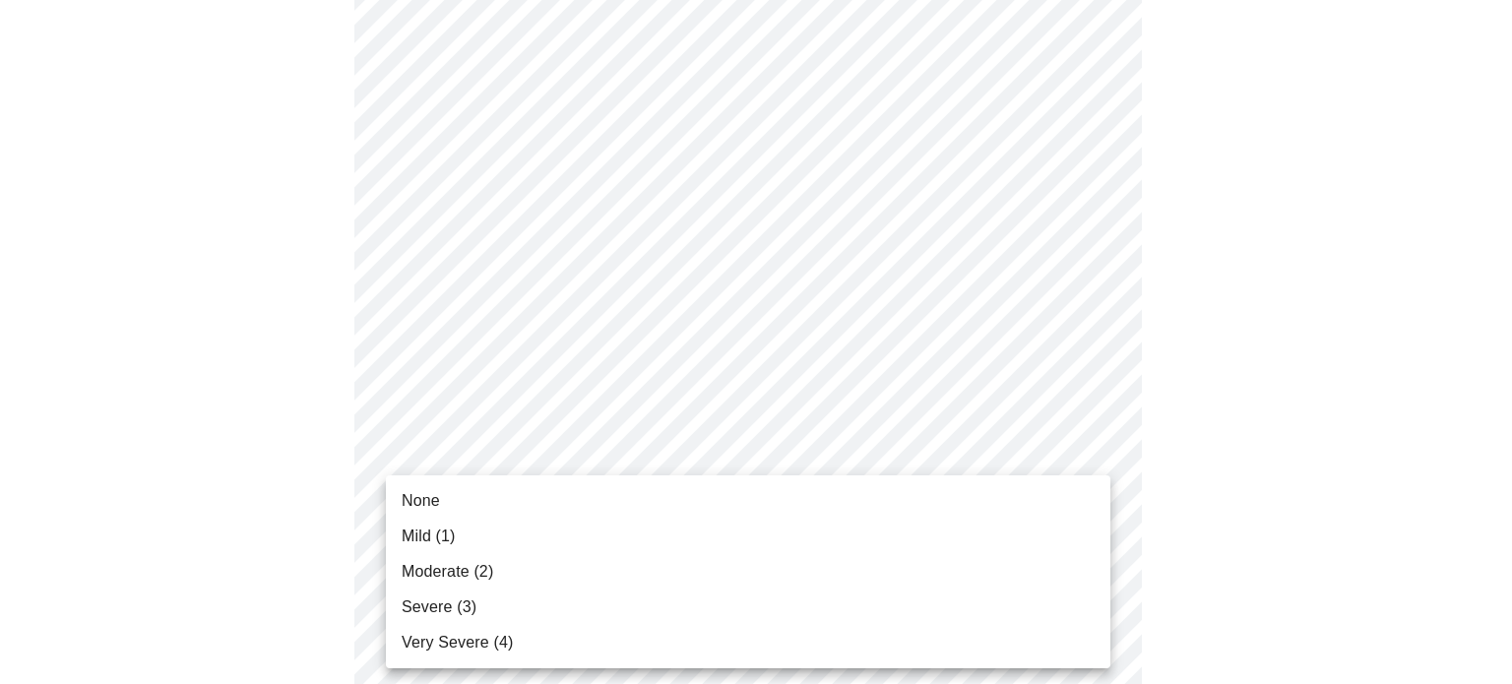
click at [492, 577] on span "Moderate (2)" at bounding box center [448, 572] width 92 height 24
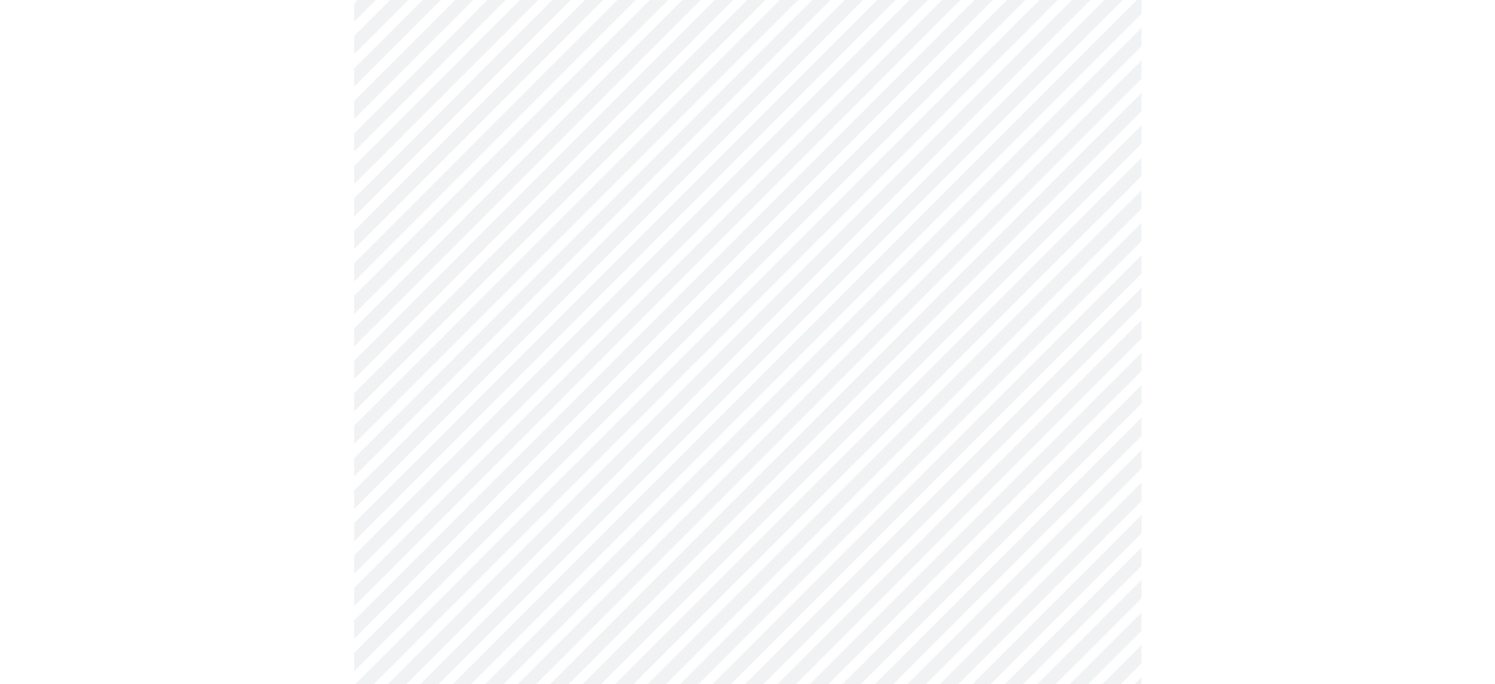
scroll to position [1319, 0]
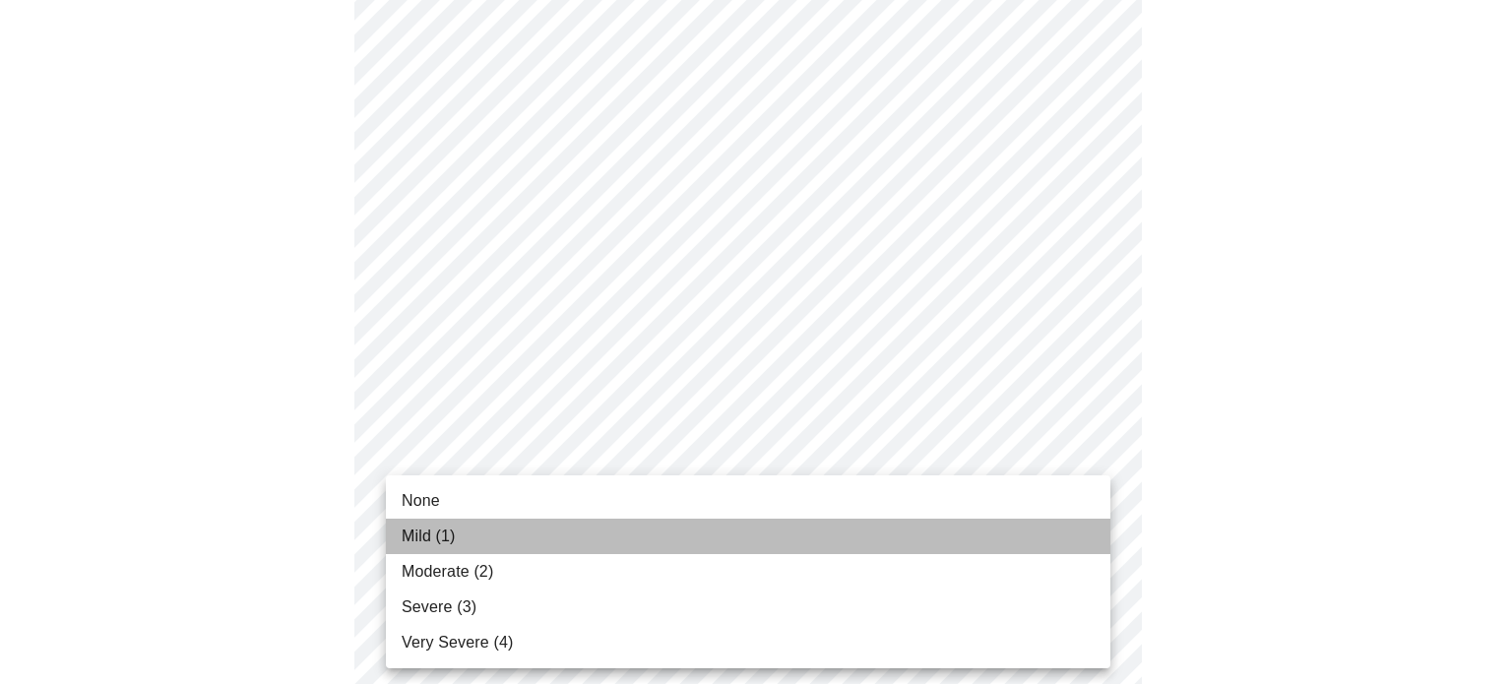
click at [494, 544] on li "Mild (1)" at bounding box center [748, 536] width 724 height 35
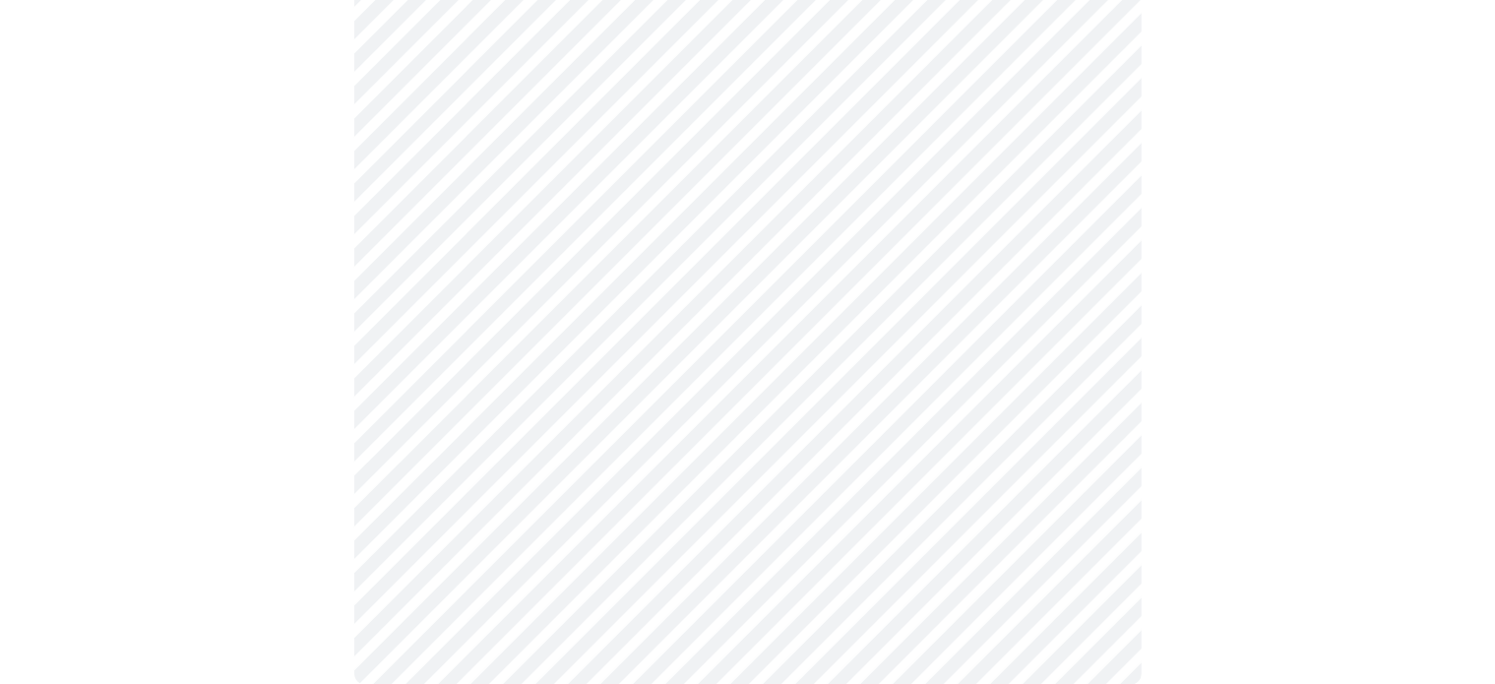
scroll to position [1626, 0]
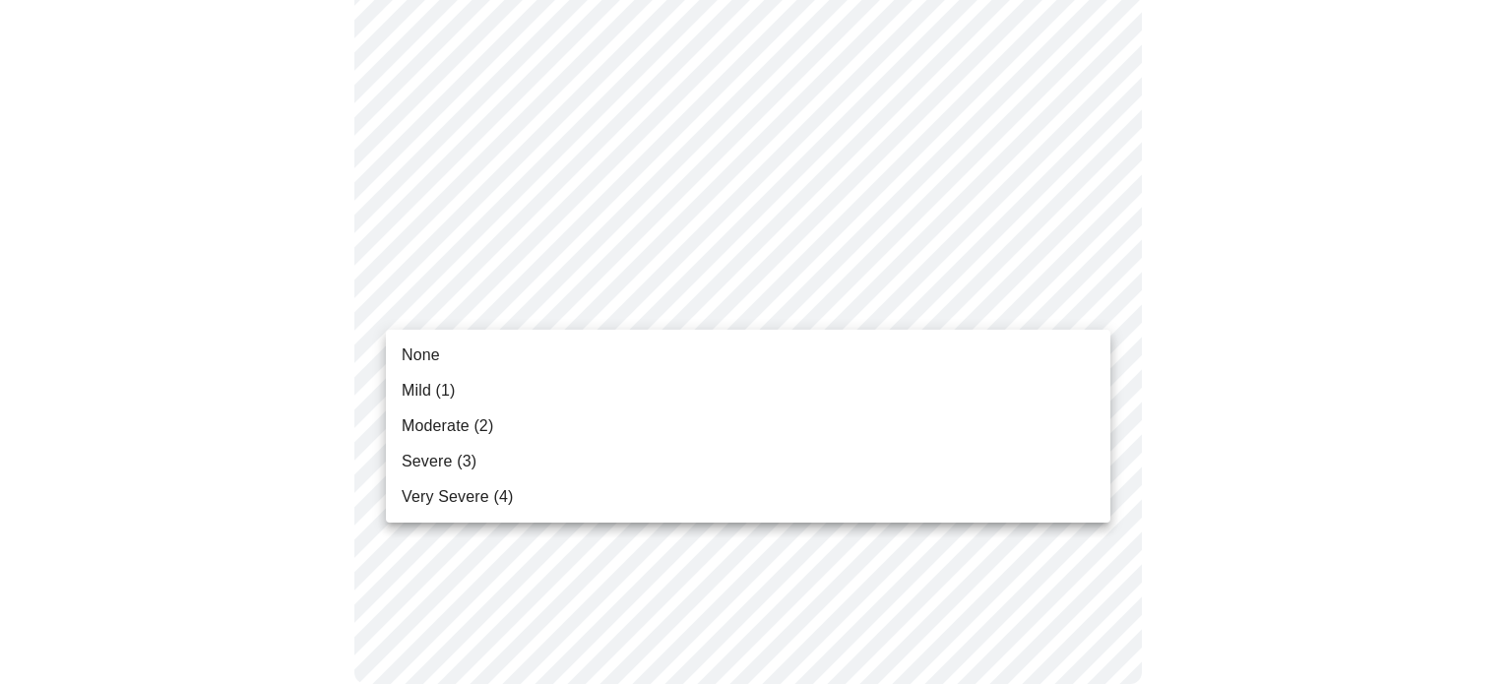
click at [614, 346] on li "None" at bounding box center [748, 355] width 724 height 35
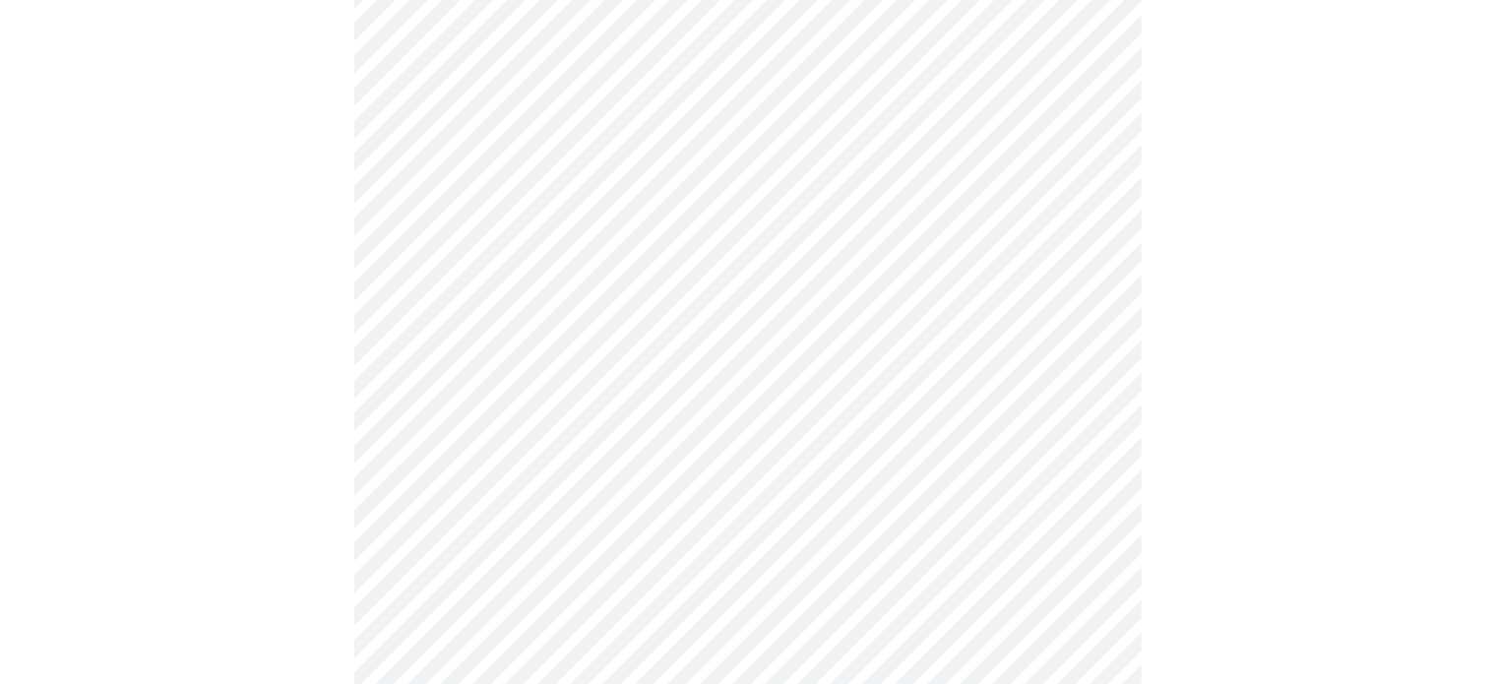
scroll to position [587, 0]
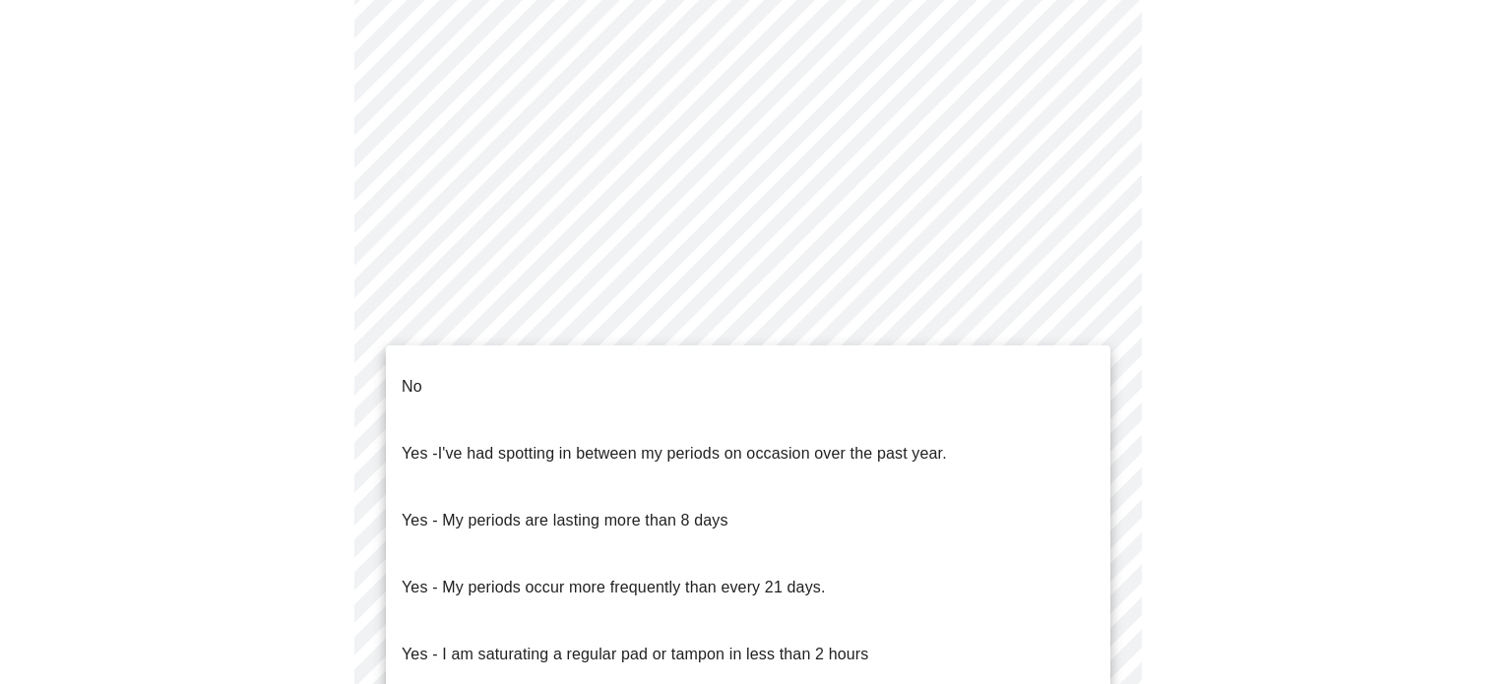
click at [1001, 601] on body "MyMenopauseRx Appointments Messaging Labs Uploads Medications Community Refer a…" at bounding box center [756, 391] width 1496 height 1941
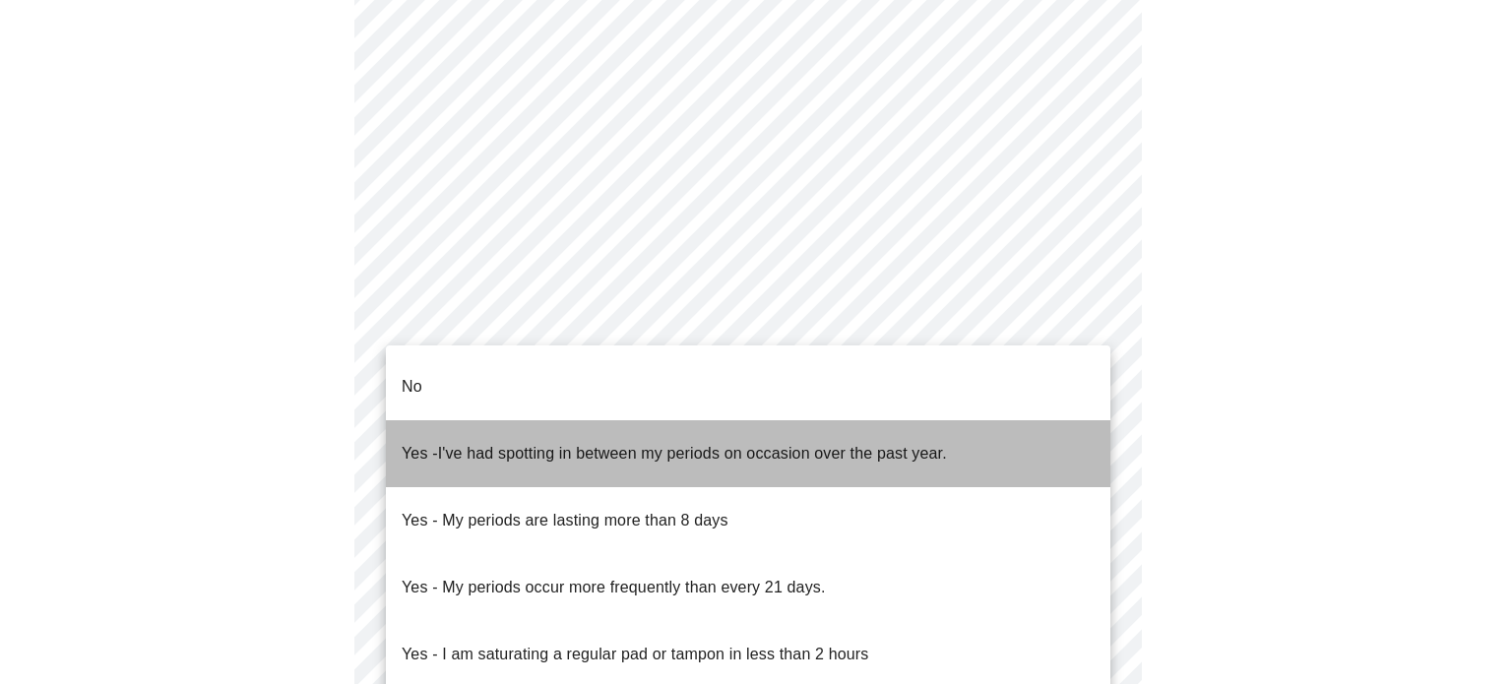
click at [921, 437] on span "Yes - I've had spotting in between my periods on occasion over the past year." at bounding box center [674, 453] width 545 height 55
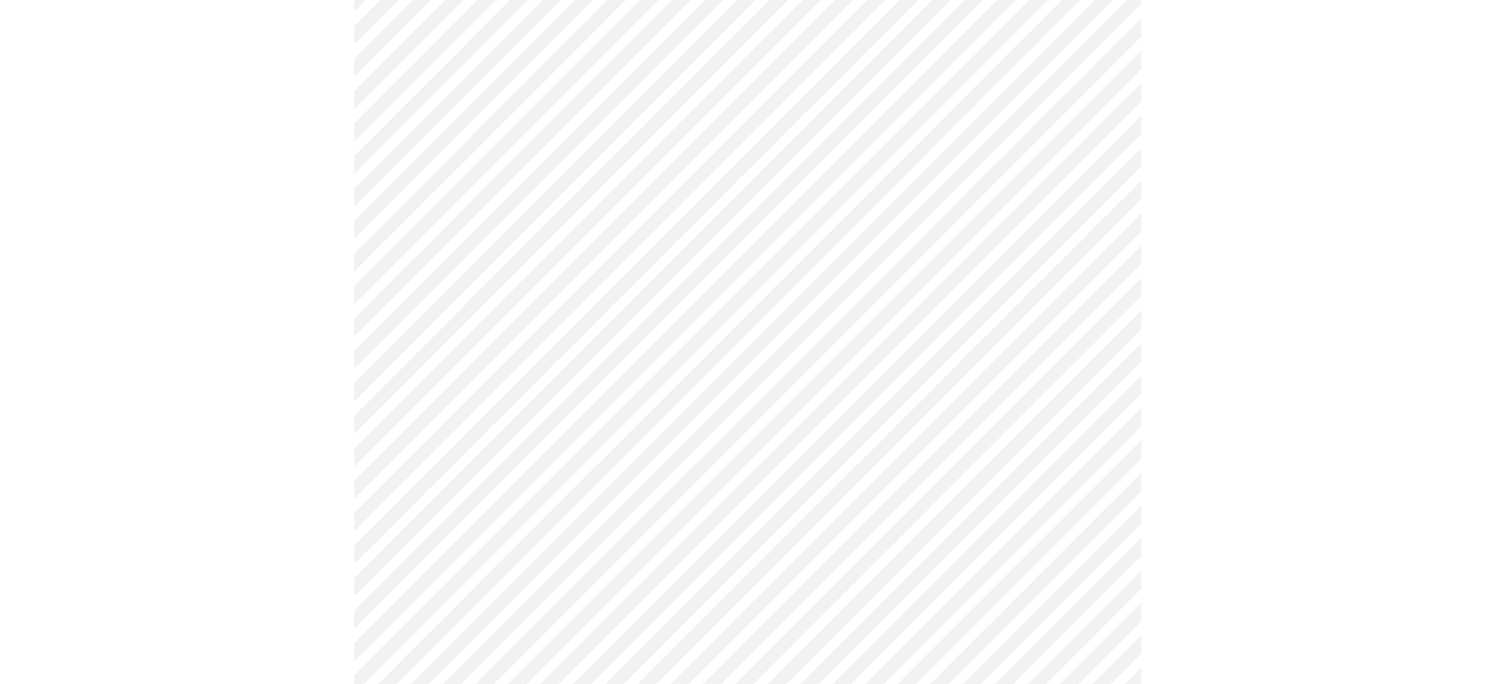
scroll to position [1000, 0]
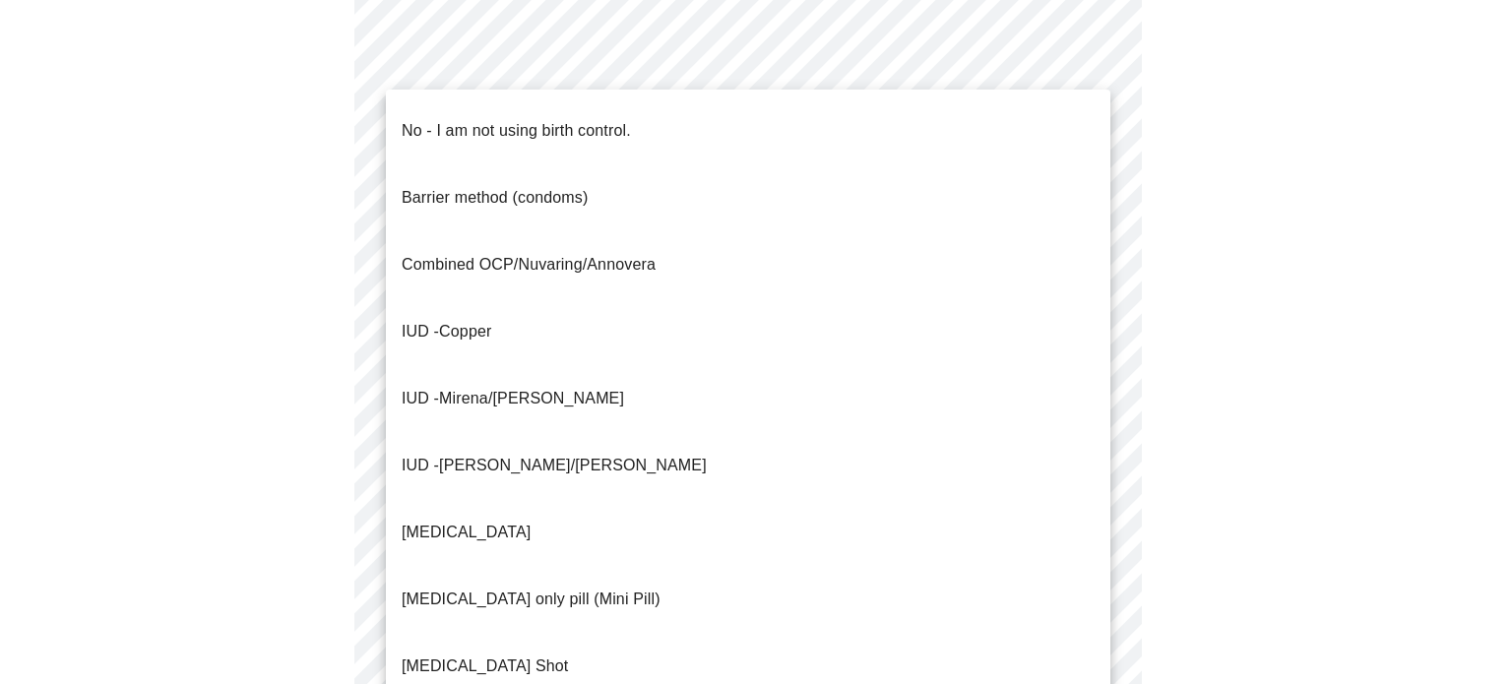
click at [868, 133] on li "No - I am not using birth control." at bounding box center [748, 130] width 724 height 67
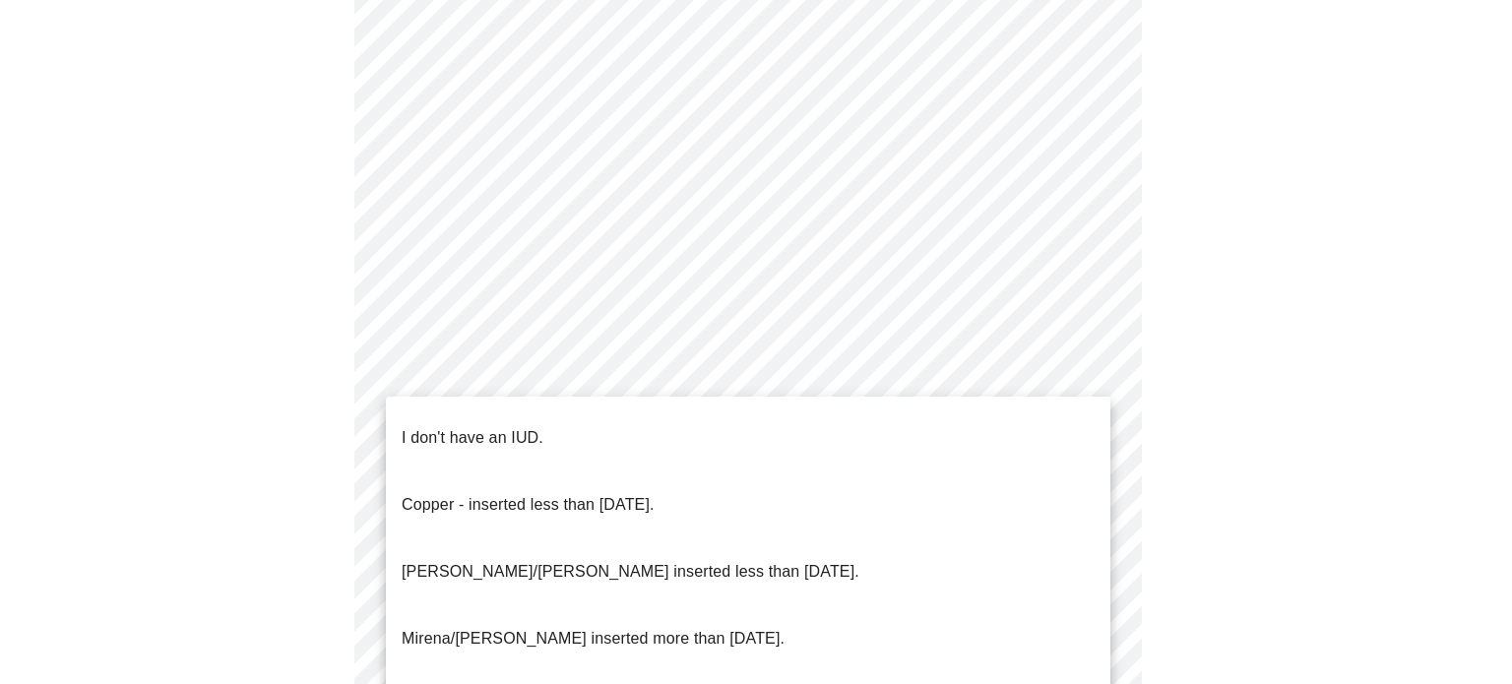
click at [751, 405] on li "I don't have an IUD." at bounding box center [748, 437] width 724 height 67
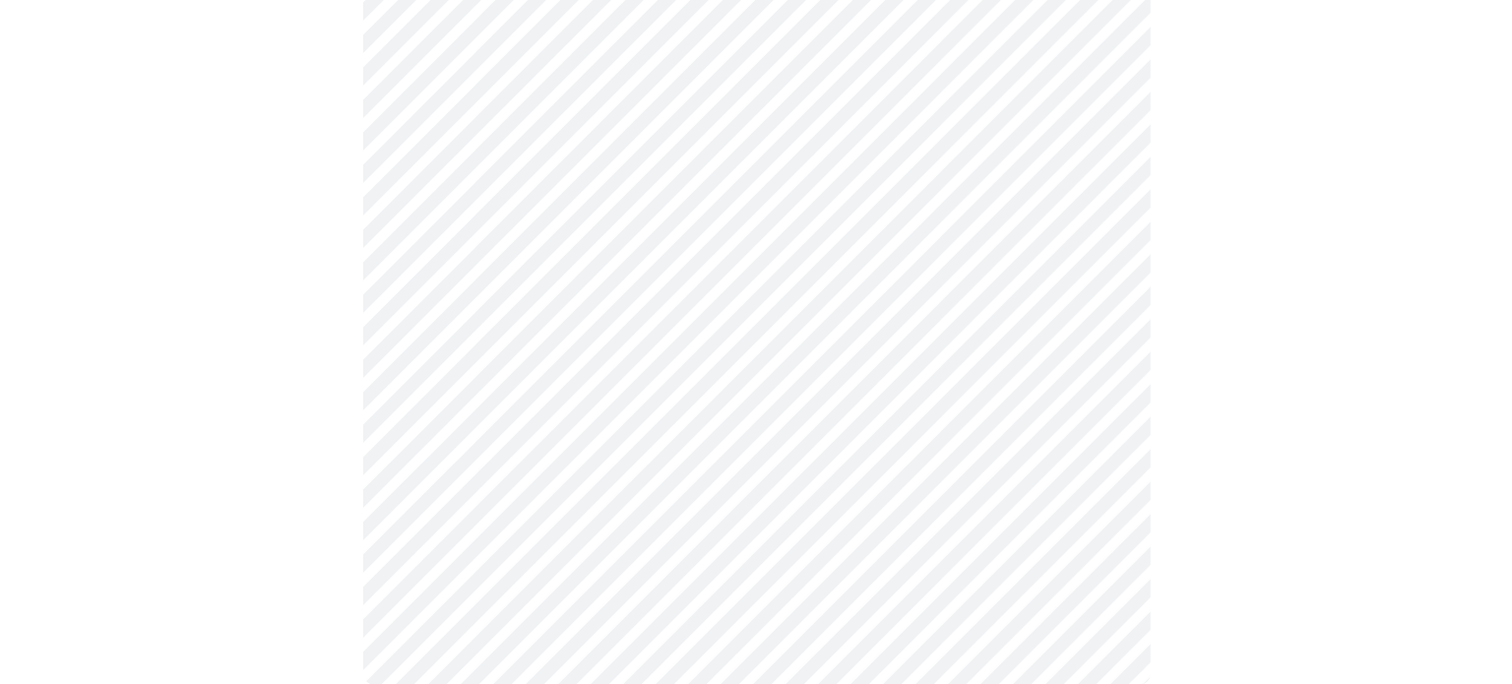
scroll to position [1220, 0]
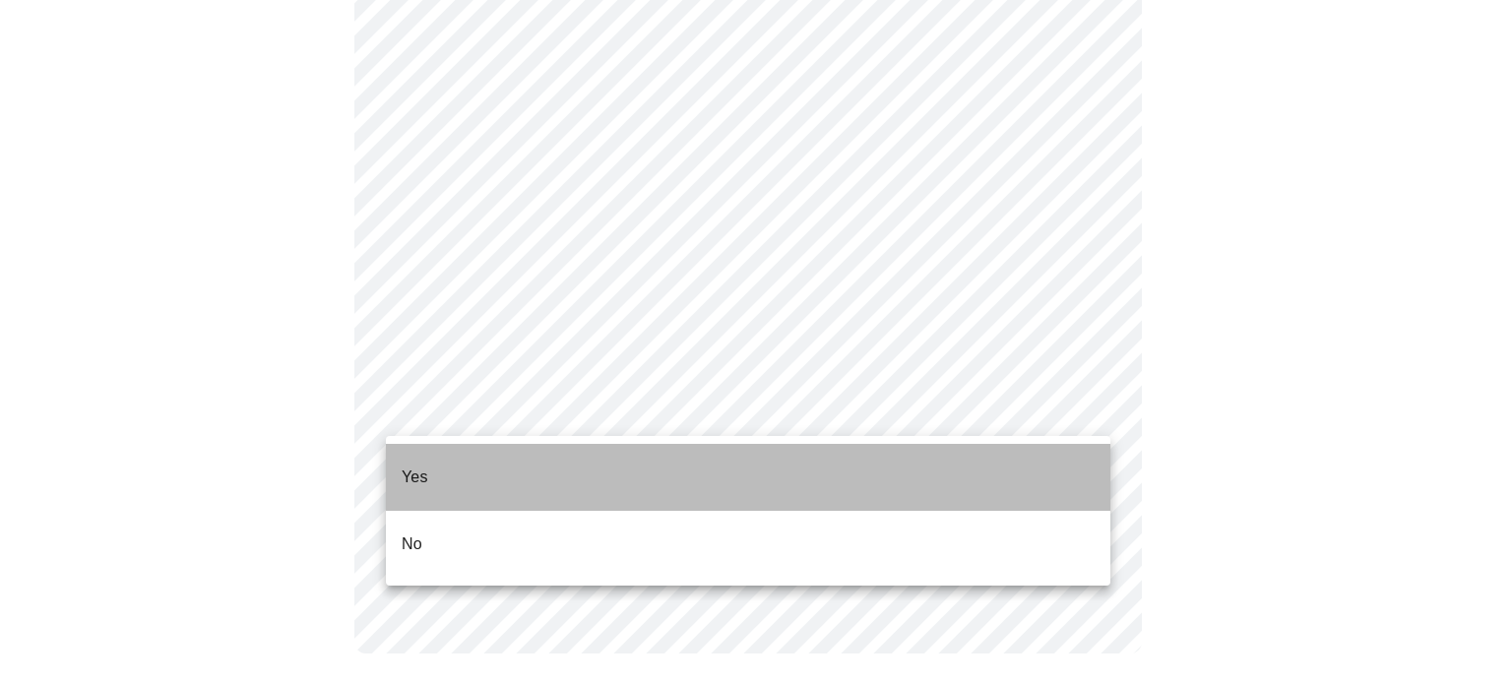
click at [639, 472] on li "Yes" at bounding box center [748, 477] width 724 height 67
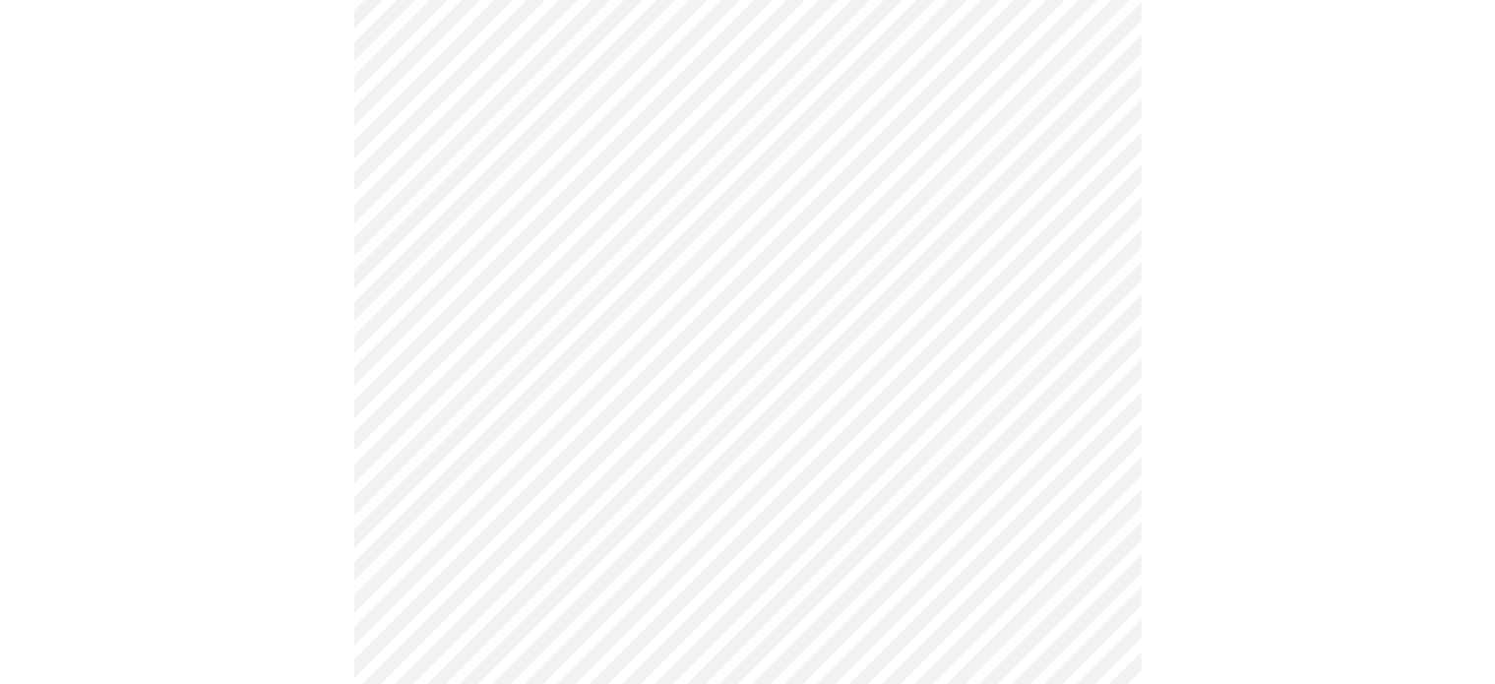
scroll to position [468, 0]
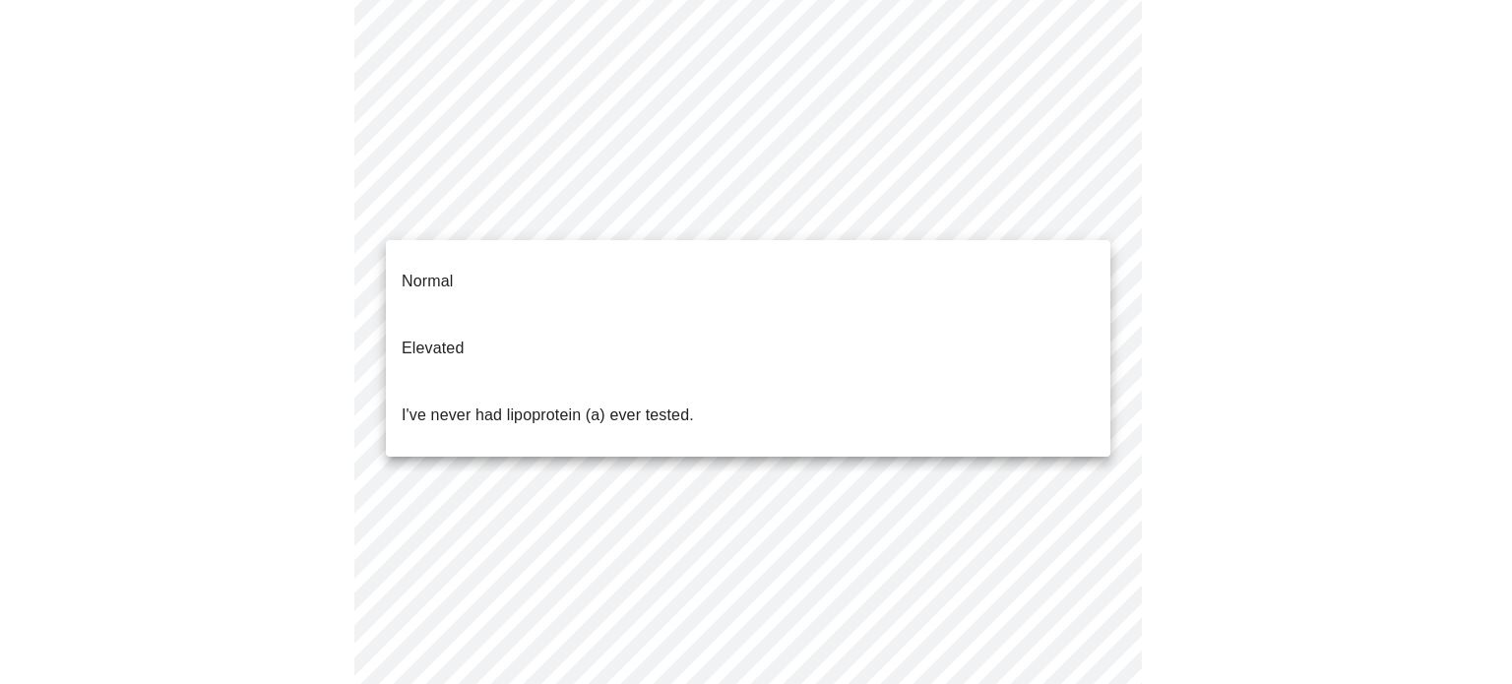
click at [1075, 220] on body "MyMenopauseRx Appointments Messaging Labs Uploads Medications Community Refer a…" at bounding box center [756, 266] width 1496 height 1454
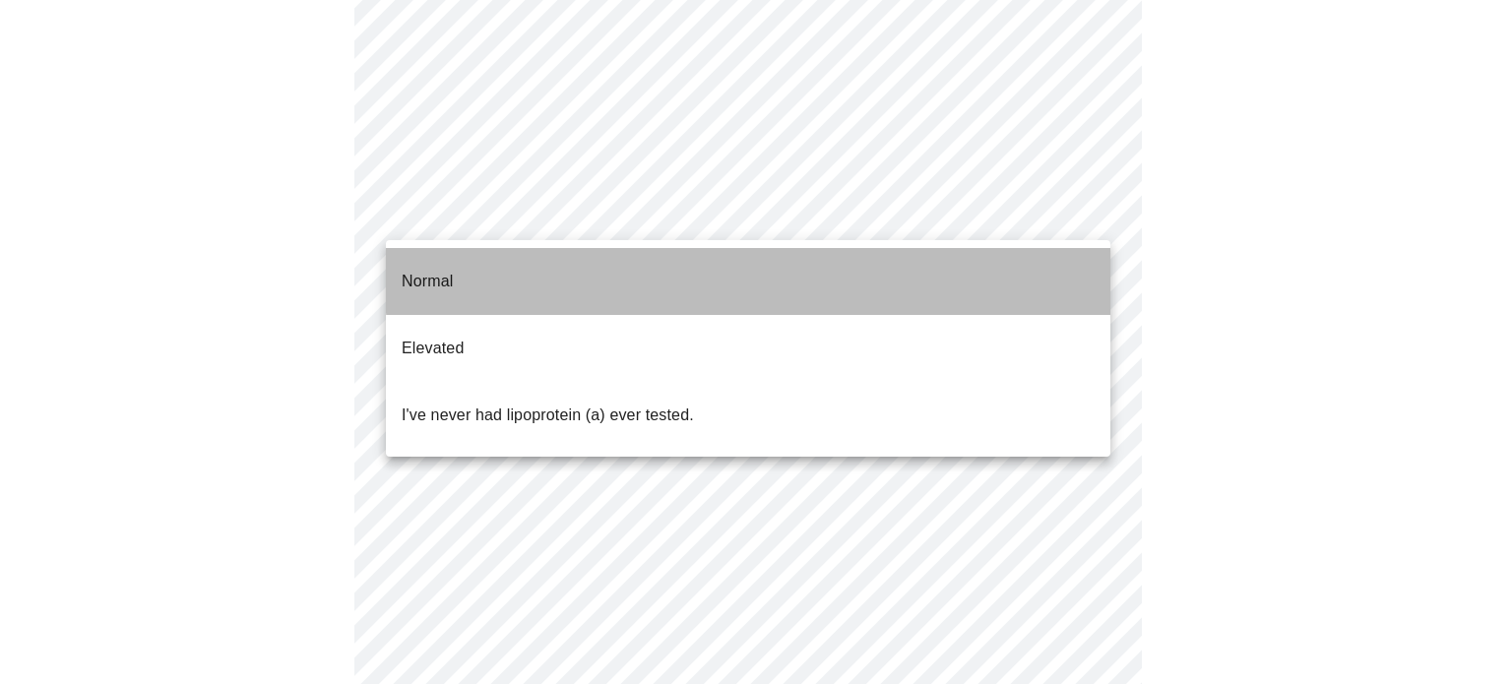
click at [1036, 262] on li "Normal" at bounding box center [748, 281] width 724 height 67
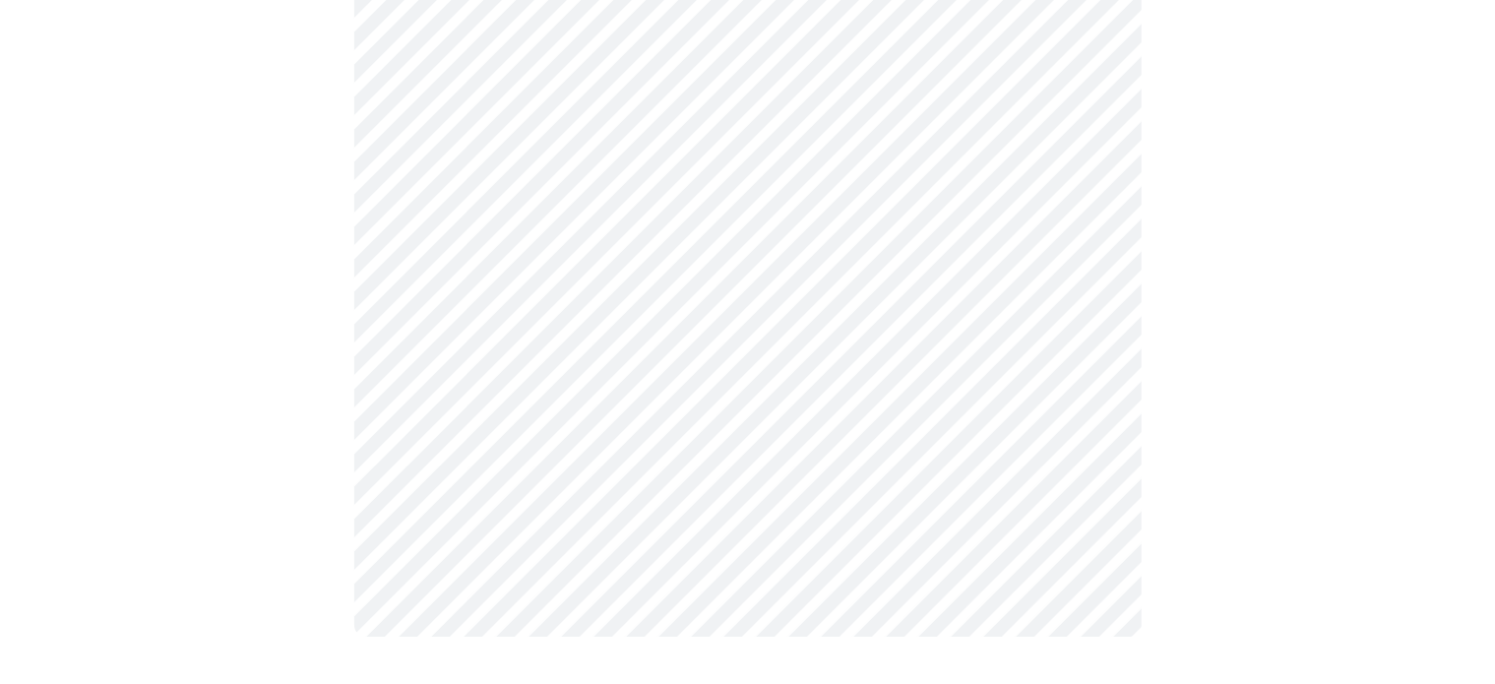
scroll to position [0, 0]
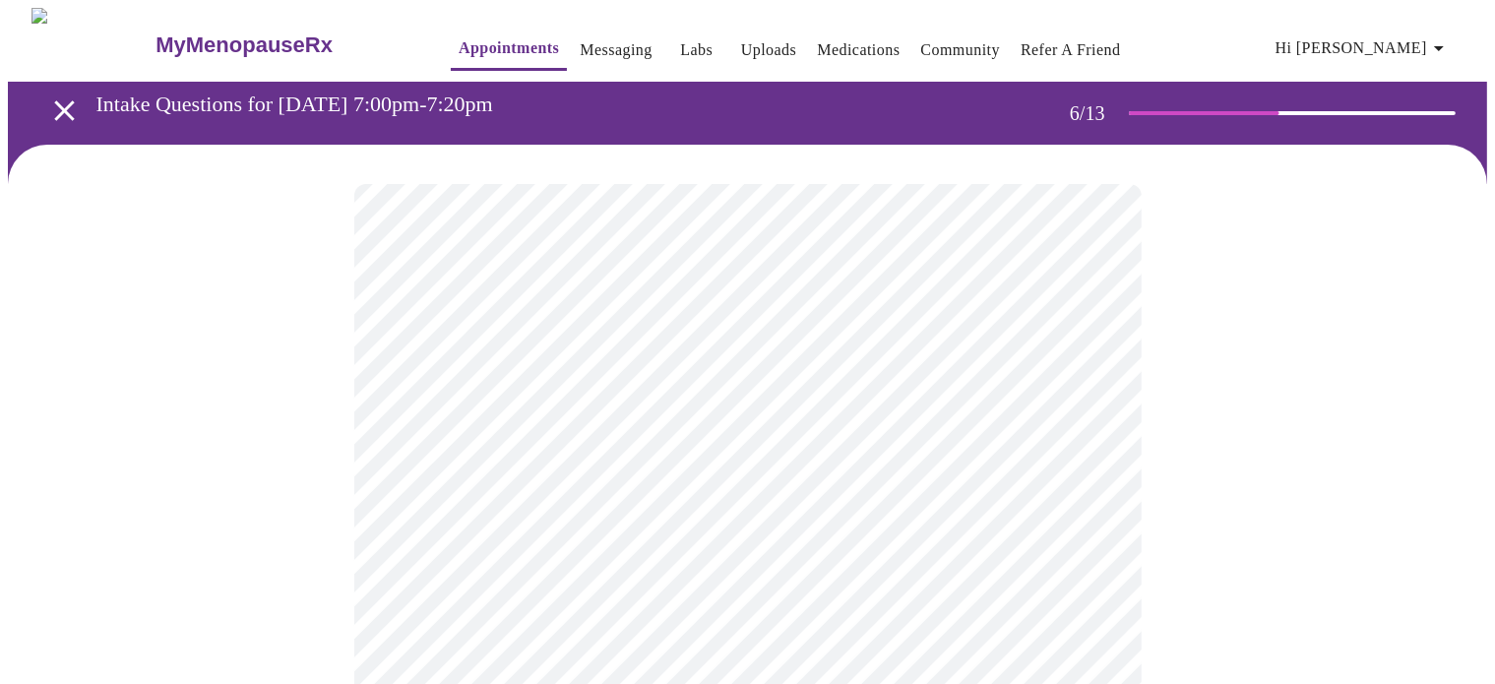
click at [1329, 554] on div at bounding box center [747, 596] width 1479 height 902
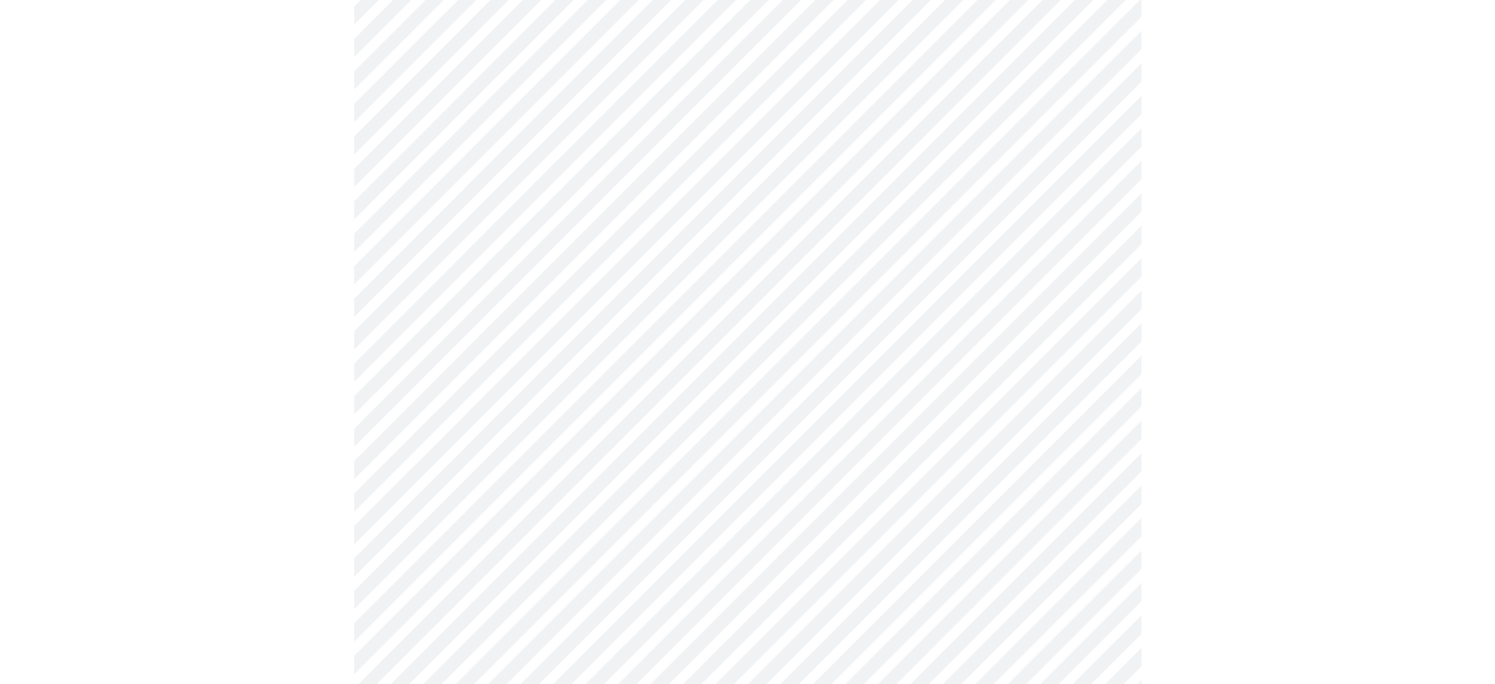
scroll to position [5203, 0]
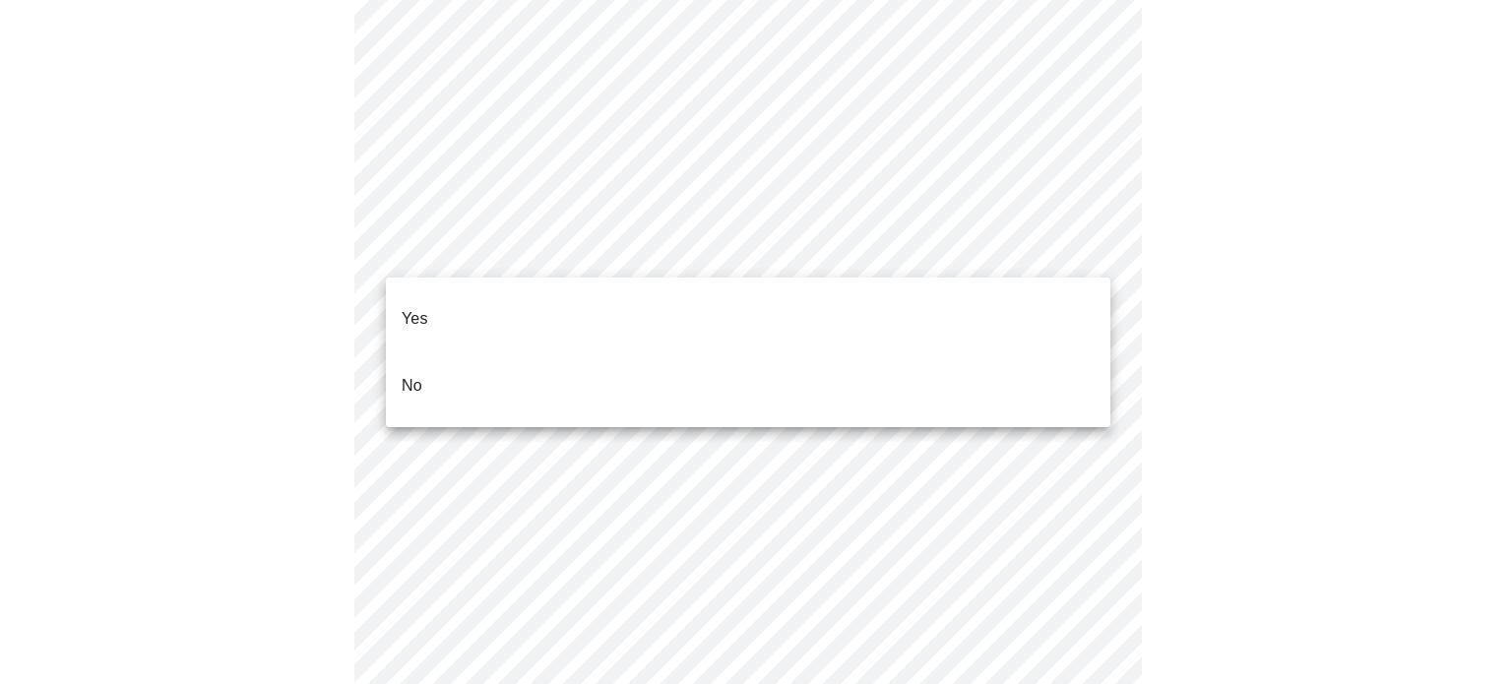
click at [660, 389] on ul "Yes No" at bounding box center [748, 353] width 724 height 150
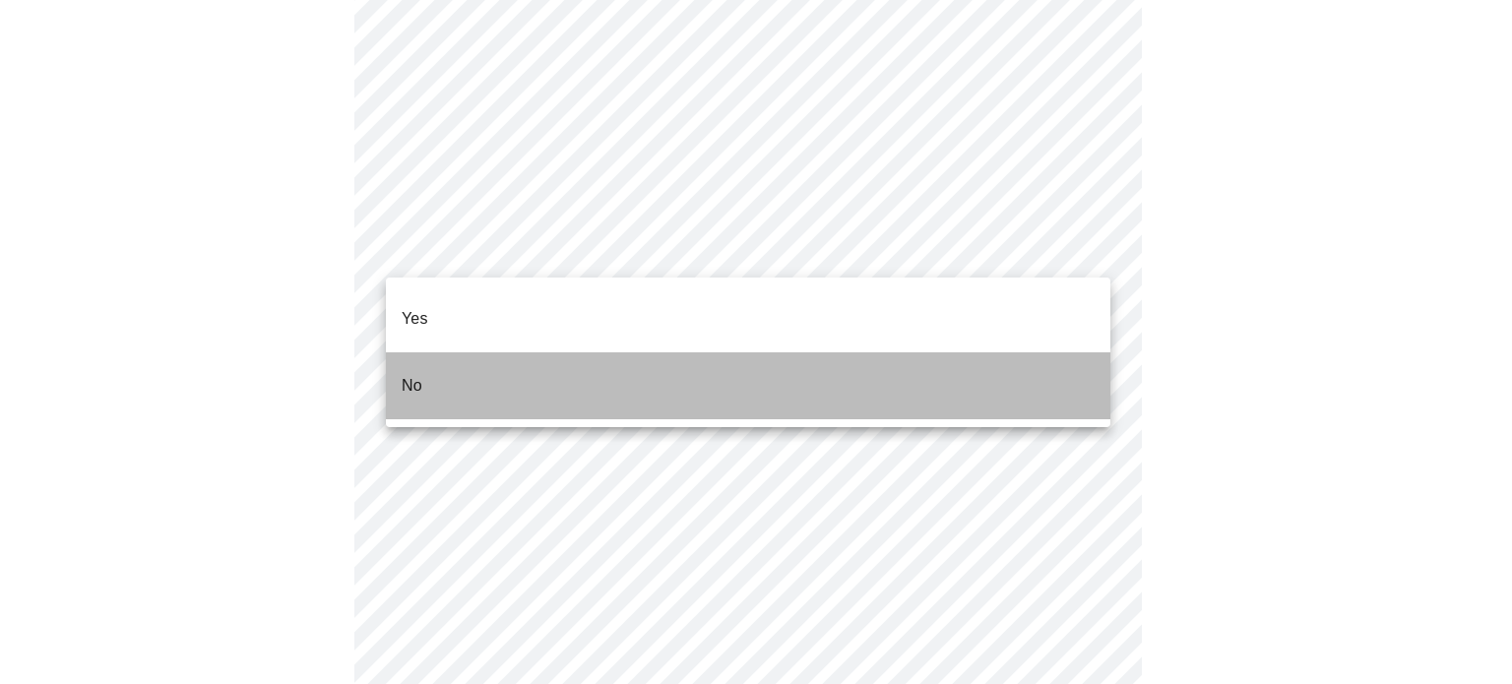
click at [659, 377] on li "No" at bounding box center [748, 385] width 724 height 67
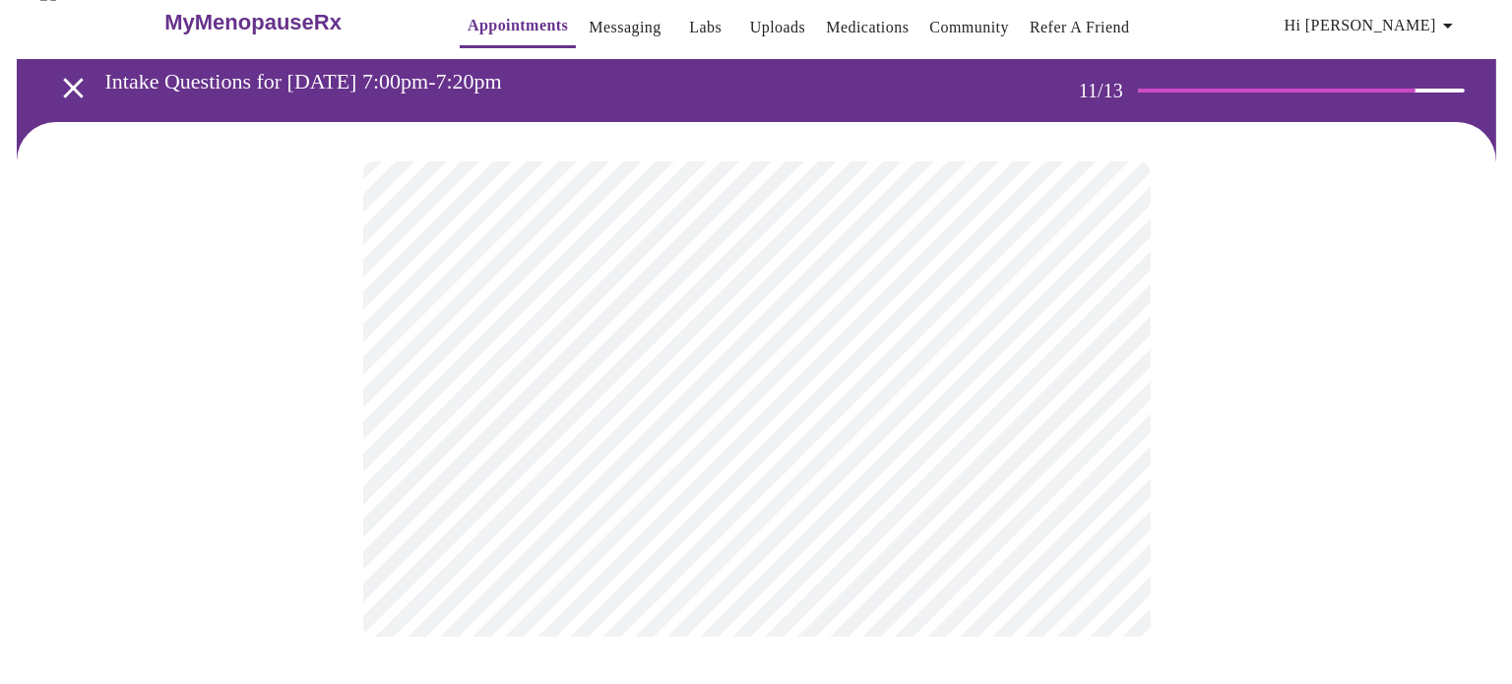
scroll to position [0, 0]
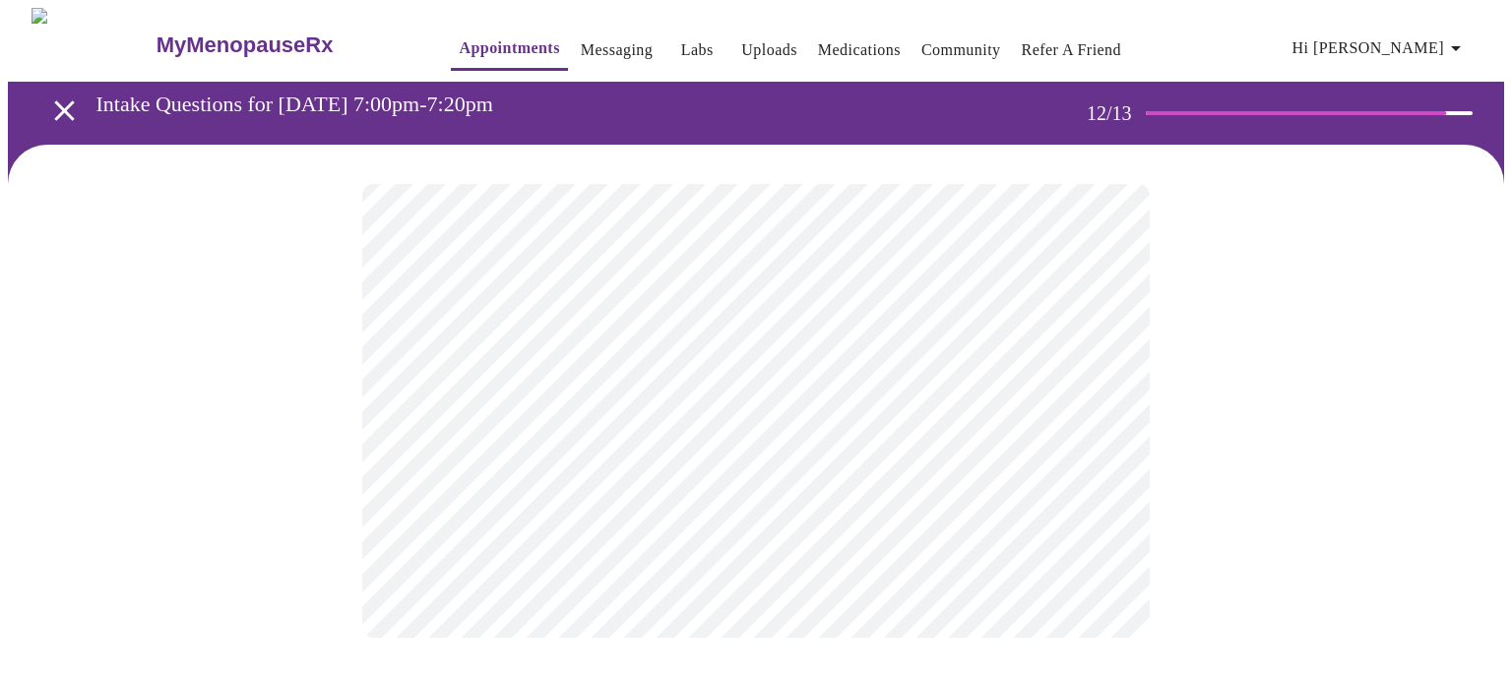
click at [1008, 424] on body "MyMenopauseRx Appointments Messaging Labs Uploads Medications Community Refer a…" at bounding box center [756, 342] width 1496 height 669
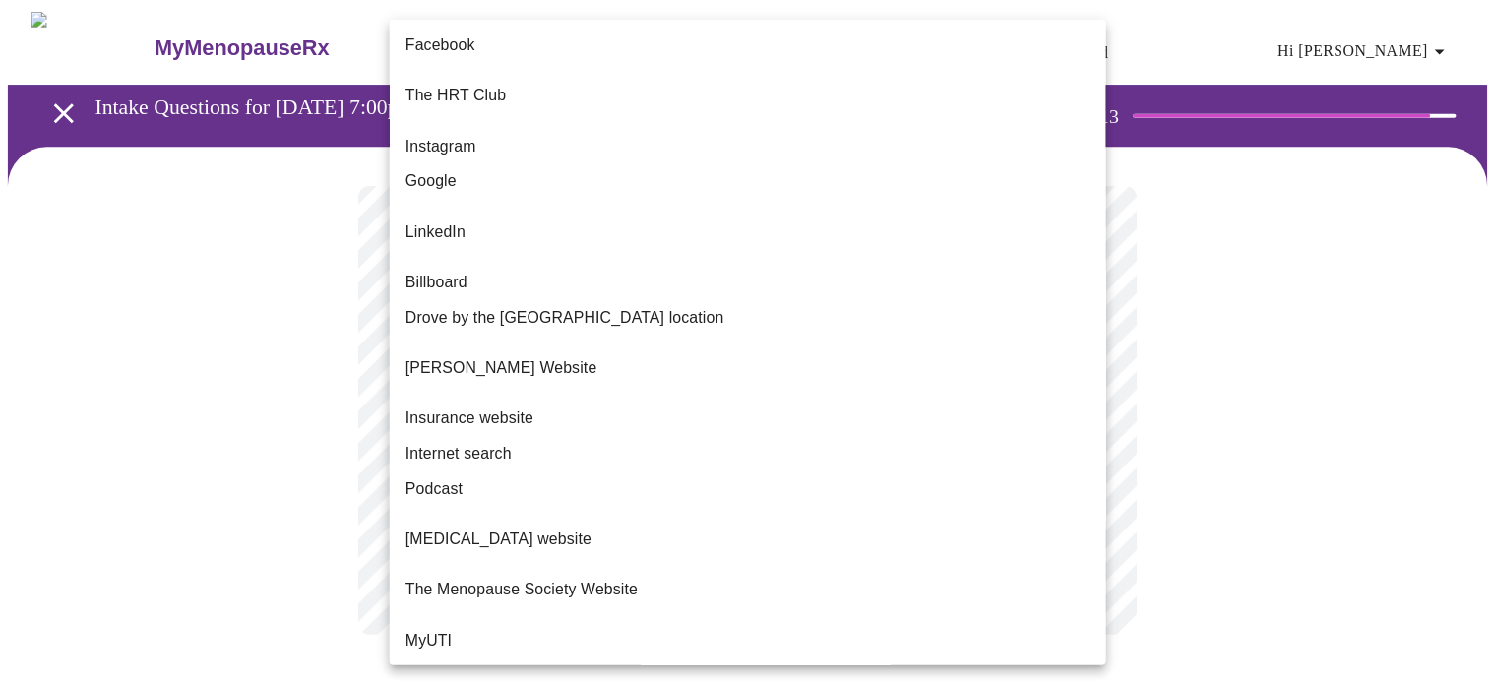
scroll to position [31, 0]
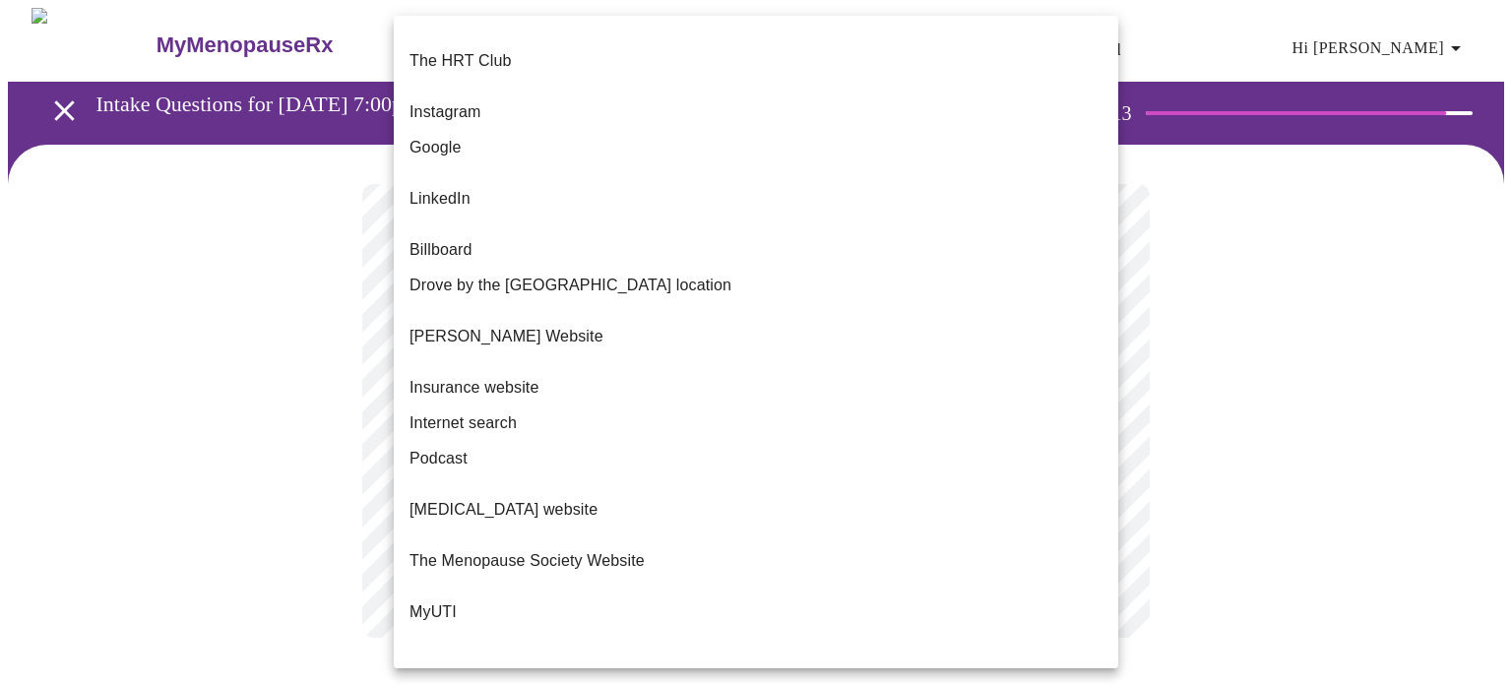
click at [1228, 570] on div at bounding box center [756, 342] width 1512 height 684
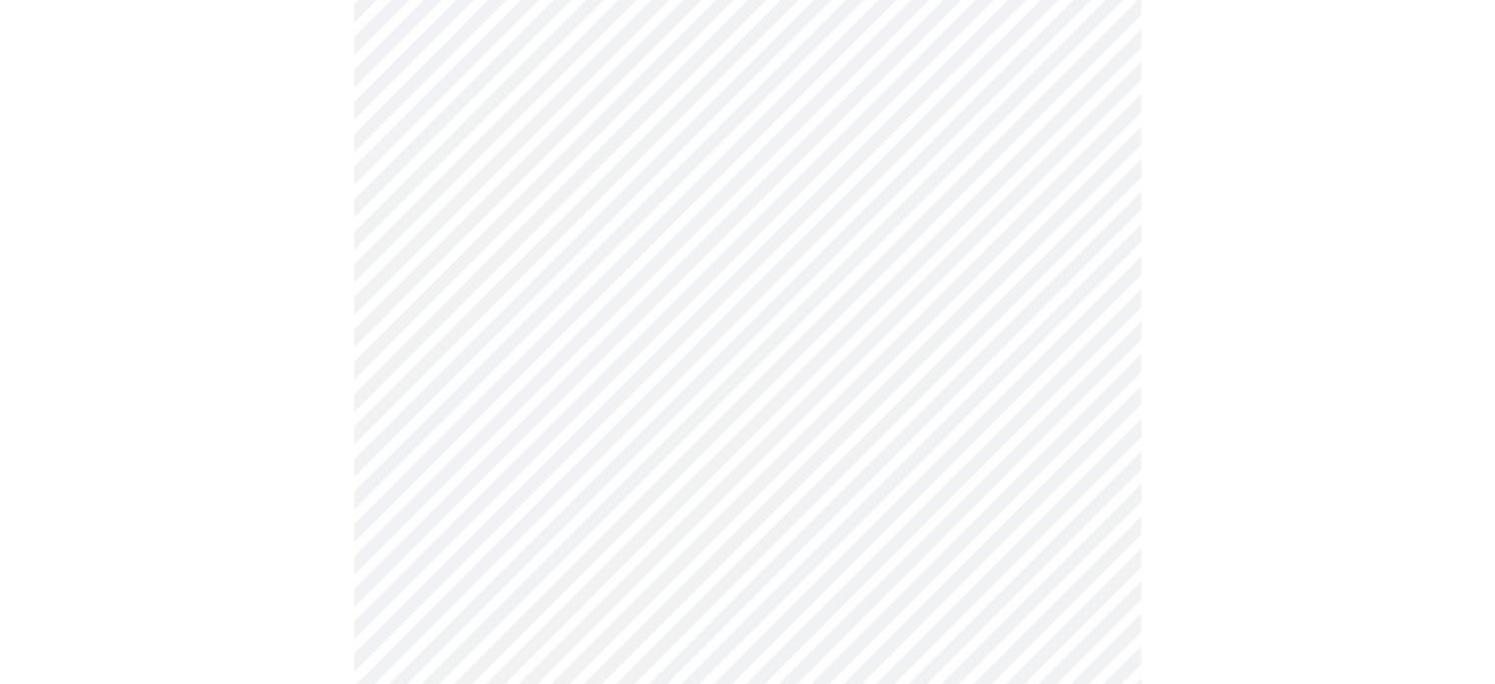
scroll to position [1049, 0]
